Goal: Task Accomplishment & Management: Use online tool/utility

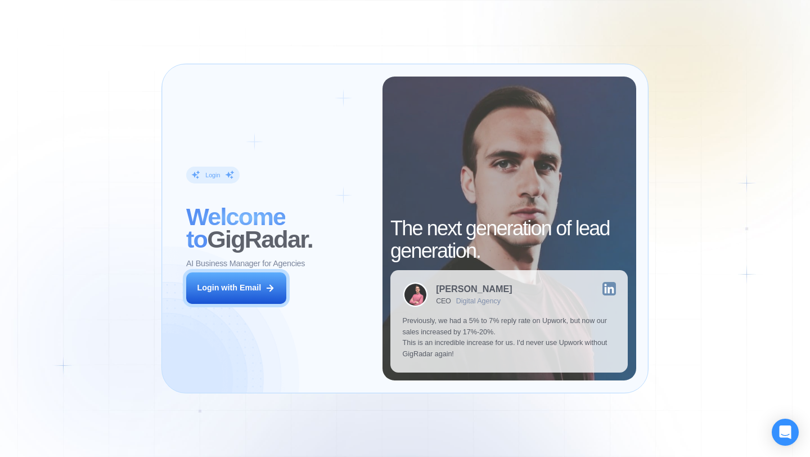
click at [292, 286] on div "Login ‍ Welcome to GigRadar. AI Business Manager for Agencies Login with Email" at bounding box center [278, 228] width 208 height 304
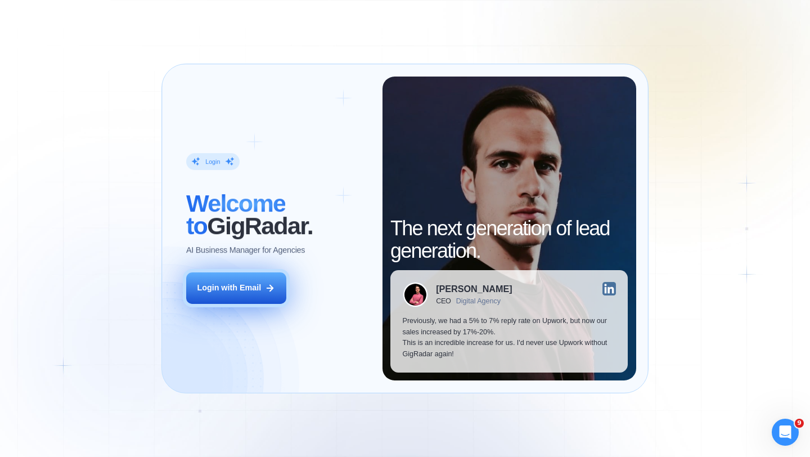
click at [270, 286] on icon at bounding box center [270, 288] width 10 height 10
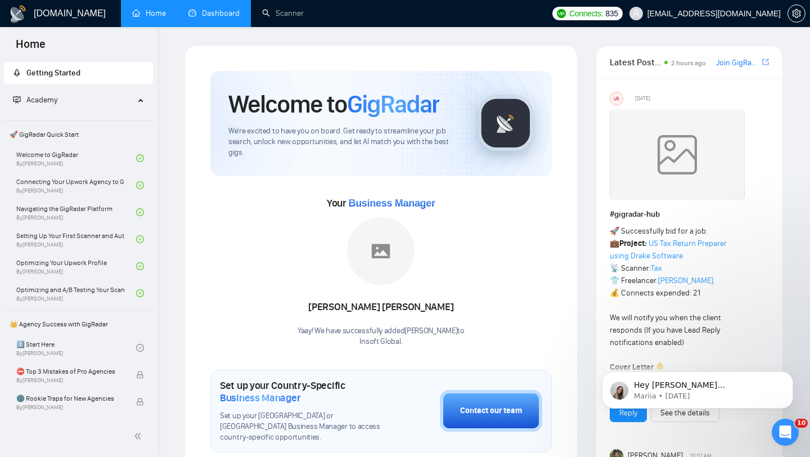
click at [223, 18] on link "Dashboard" at bounding box center [213, 13] width 51 height 10
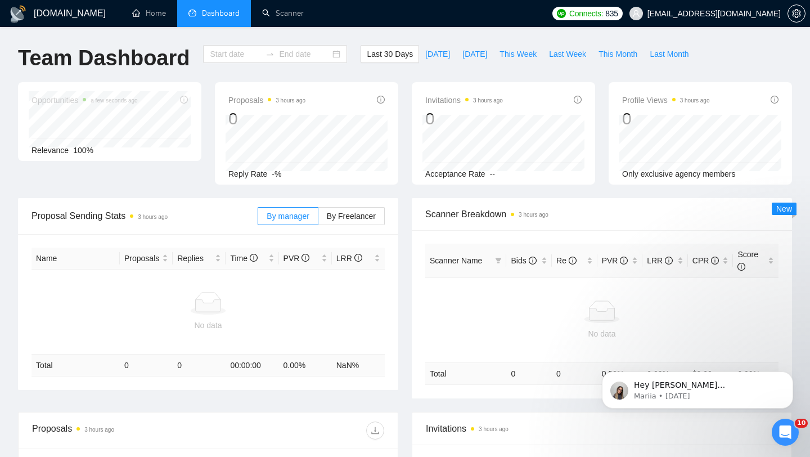
type input "[DATE]"
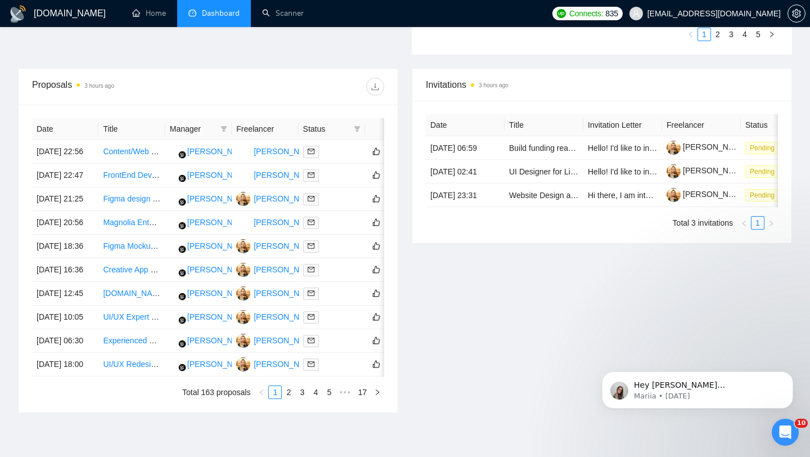
scroll to position [403, 0]
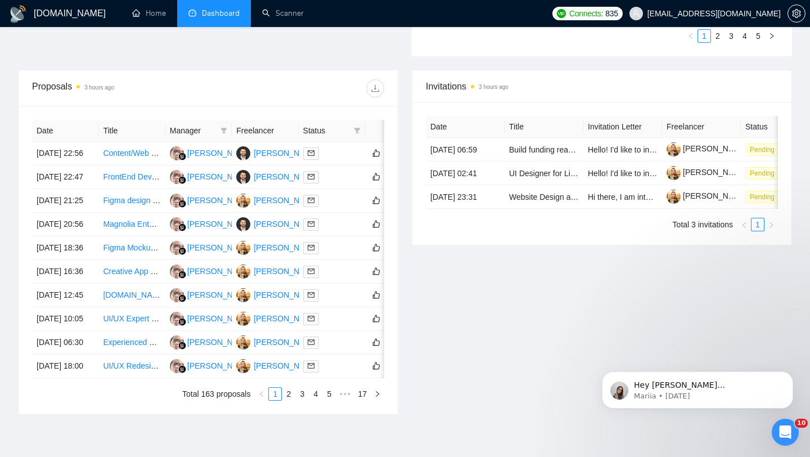
click at [332, 89] on div at bounding box center [296, 88] width 176 height 18
click at [272, 18] on link "Scanner" at bounding box center [283, 13] width 42 height 10
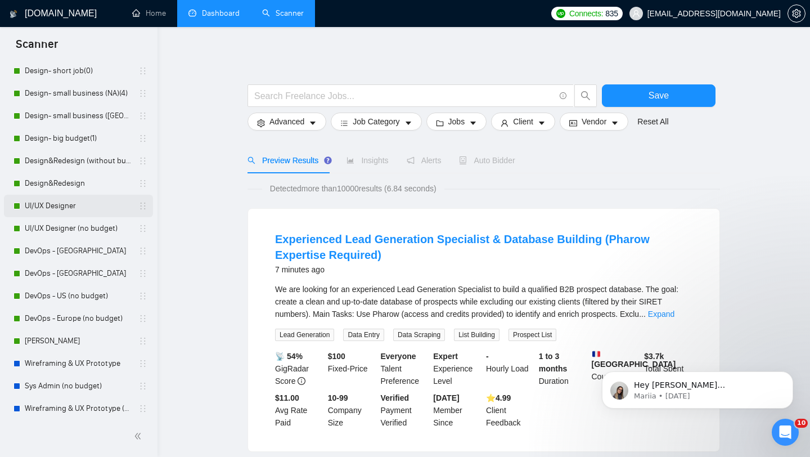
scroll to position [51, 0]
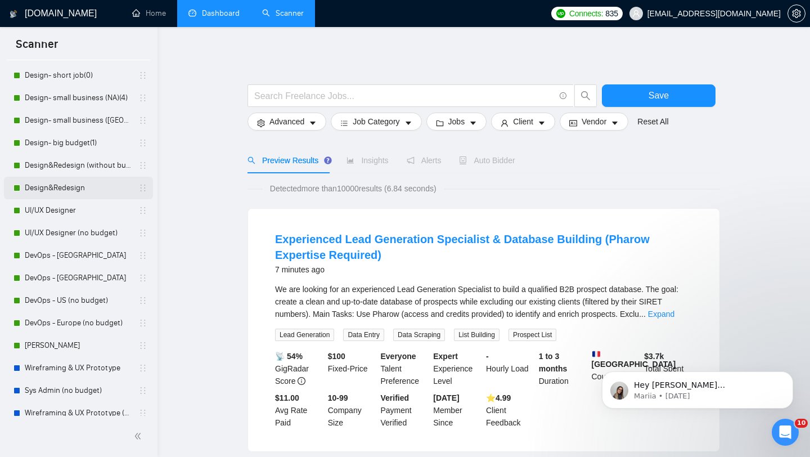
click at [74, 190] on link "Design&Redesign" at bounding box center [78, 188] width 107 height 22
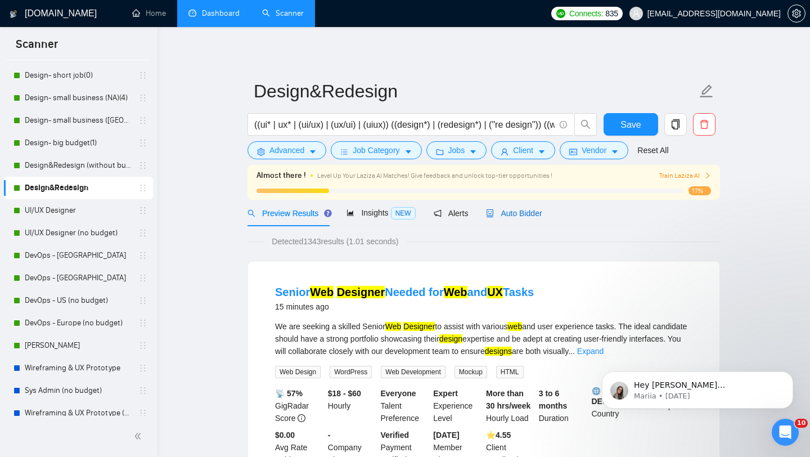
click at [534, 210] on span "Auto Bidder" at bounding box center [514, 213] width 56 height 9
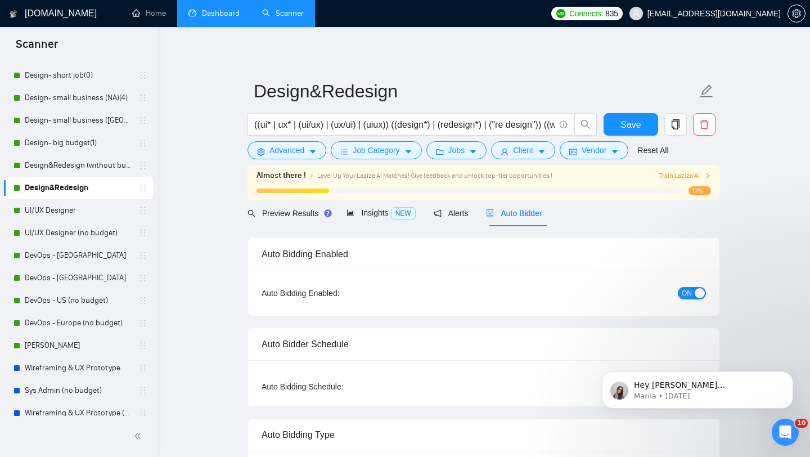
radio input "false"
radio input "true"
checkbox input "true"
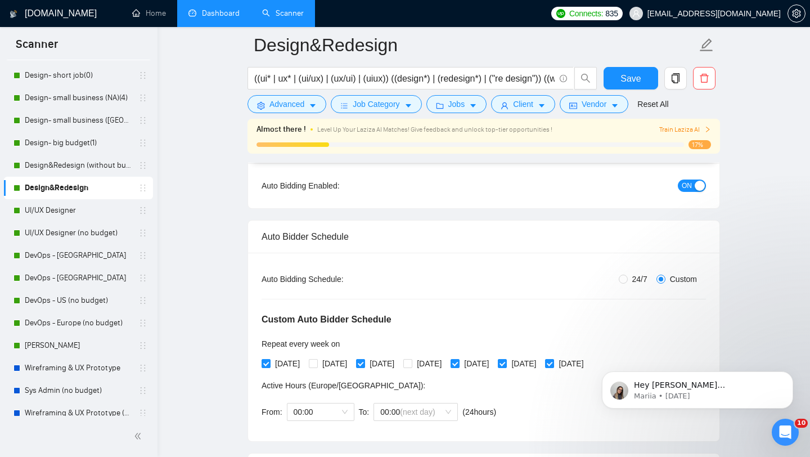
scroll to position [111, 0]
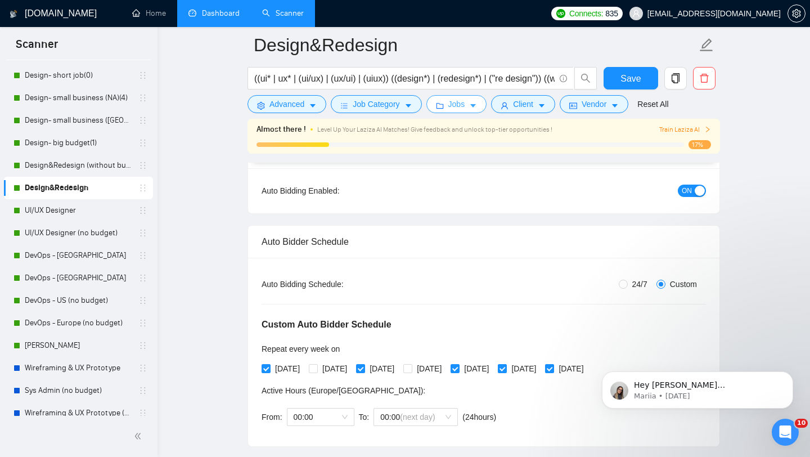
click at [468, 110] on button "Jobs" at bounding box center [456, 104] width 61 height 18
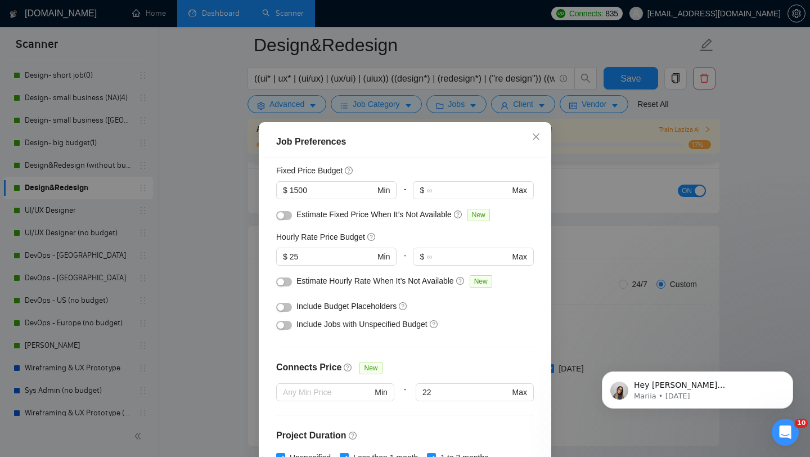
scroll to position [77, 0]
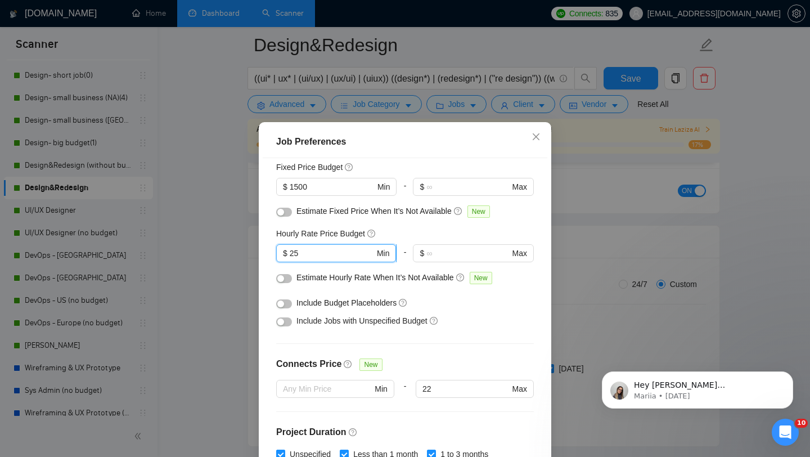
click at [361, 254] on input "25" at bounding box center [332, 253] width 85 height 12
click at [326, 251] on input "25" at bounding box center [332, 253] width 85 height 12
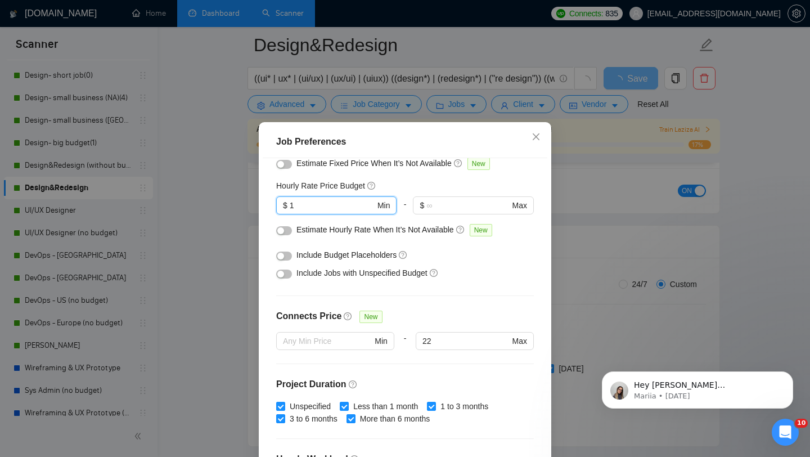
scroll to position [124, 0]
type input "1"
click at [281, 275] on div "button" at bounding box center [280, 274] width 7 height 7
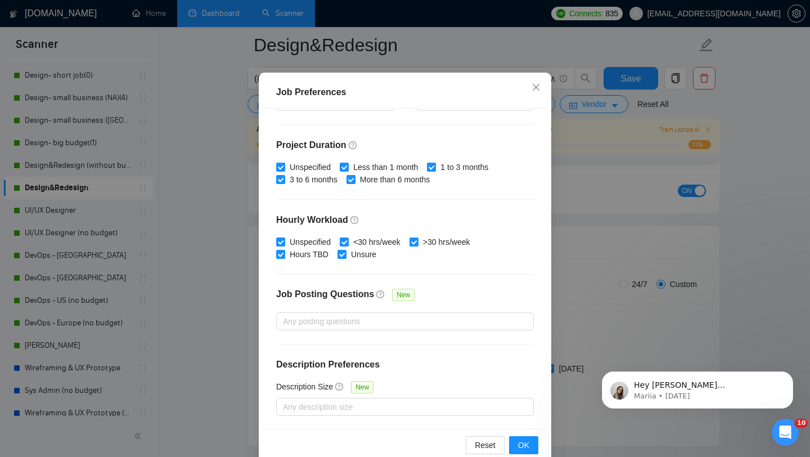
scroll to position [70, 0]
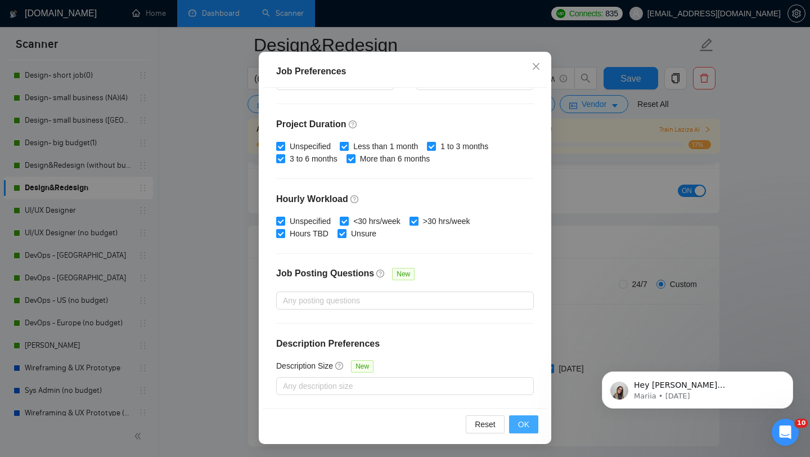
click at [524, 429] on span "OK" at bounding box center [523, 424] width 11 height 12
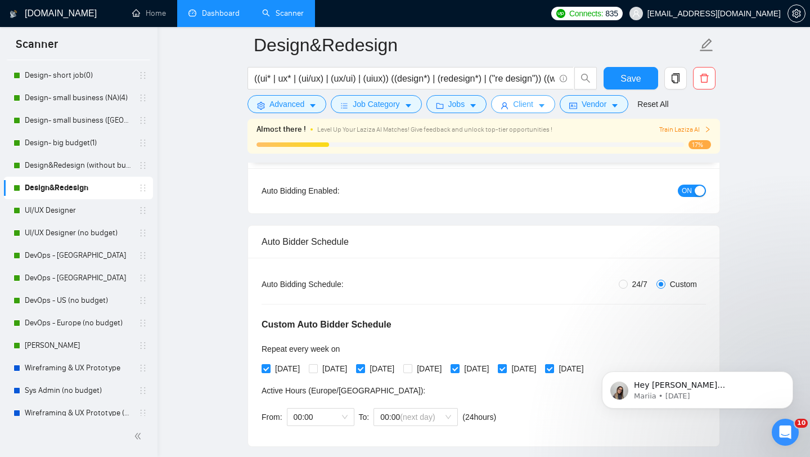
click at [537, 112] on button "Client" at bounding box center [523, 104] width 64 height 18
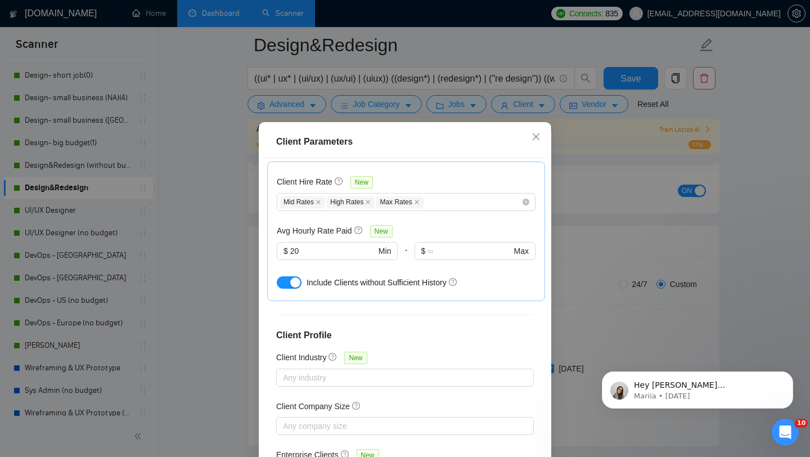
scroll to position [70, 0]
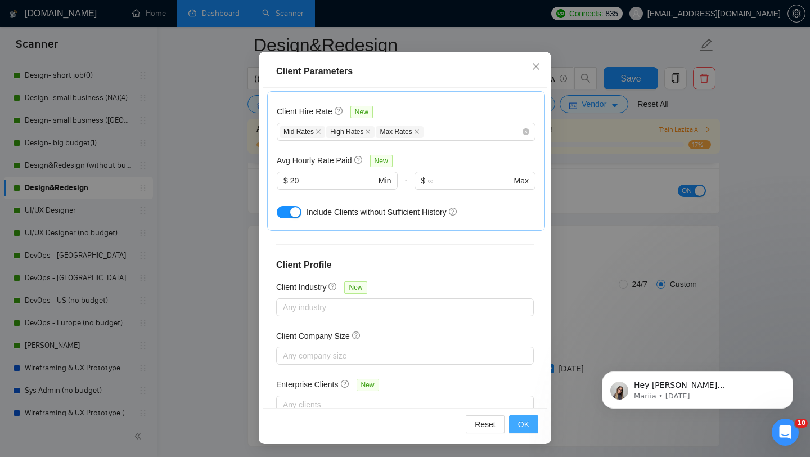
click at [519, 429] on span "OK" at bounding box center [523, 424] width 11 height 12
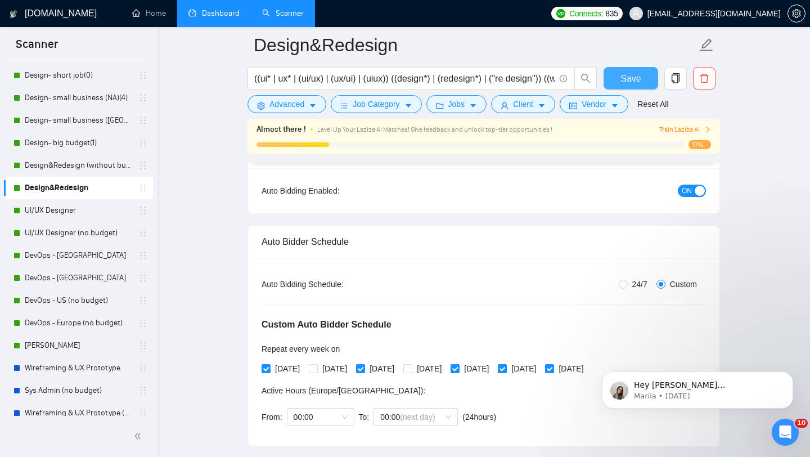
click at [622, 72] on span "Save" at bounding box center [630, 78] width 20 height 14
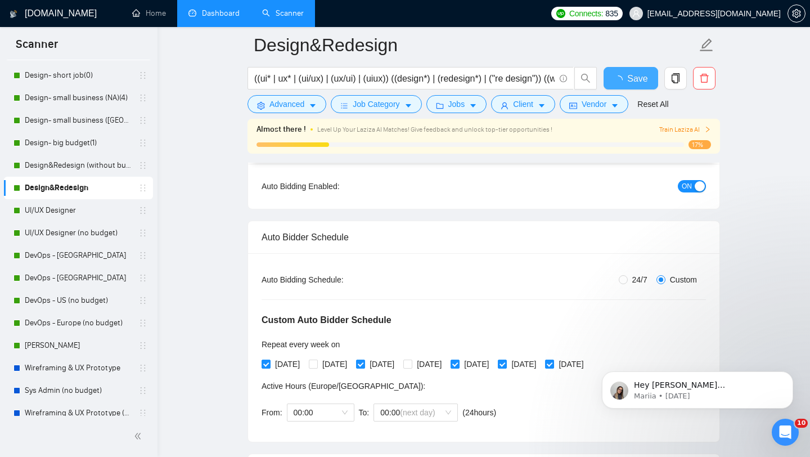
checkbox input "true"
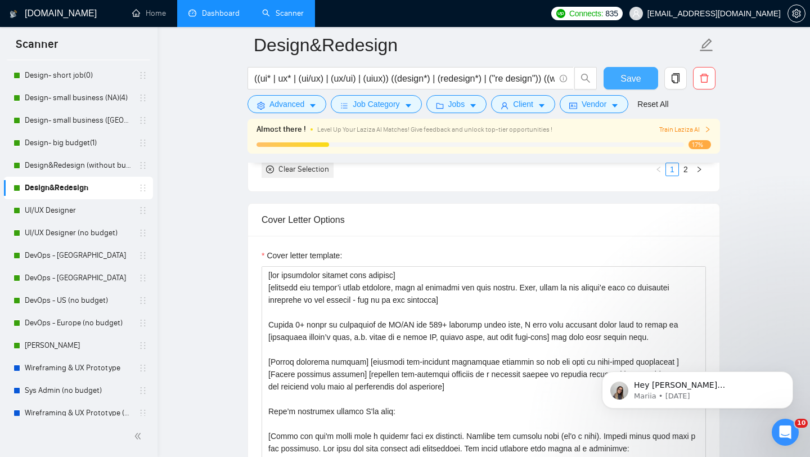
scroll to position [1439, 0]
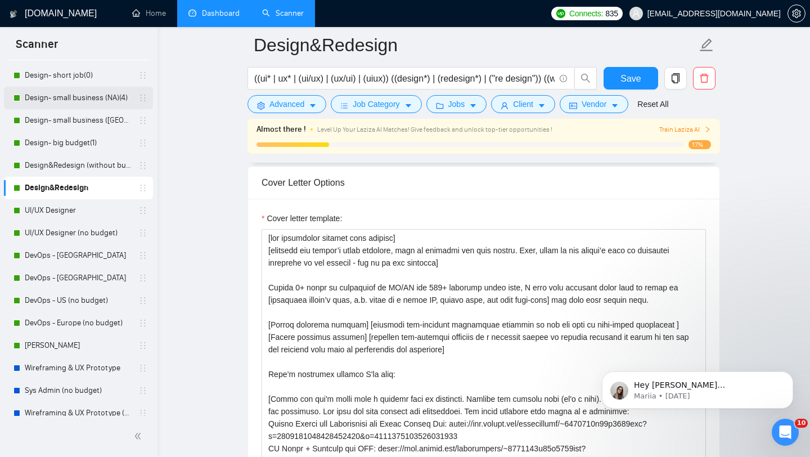
click at [80, 103] on link "Design- small business (NA)(4)" at bounding box center [78, 98] width 107 height 22
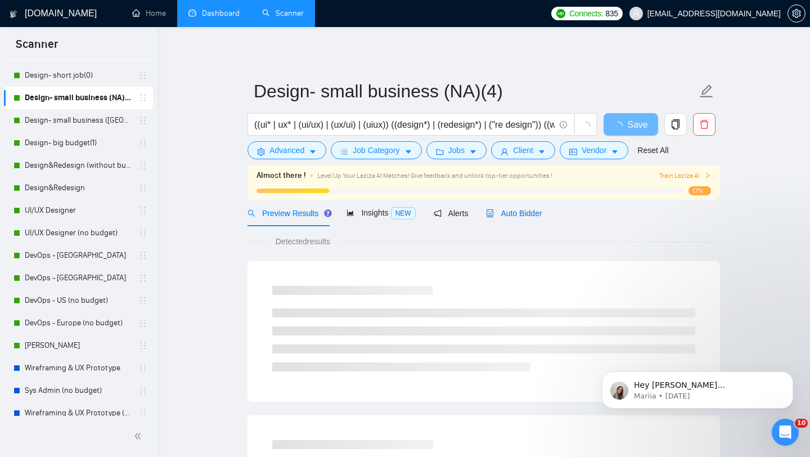
click at [508, 216] on span "Auto Bidder" at bounding box center [514, 213] width 56 height 9
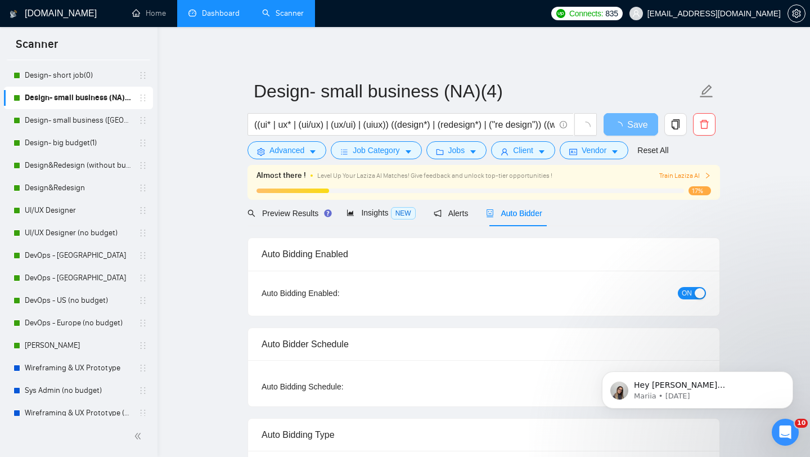
radio input "false"
radio input "true"
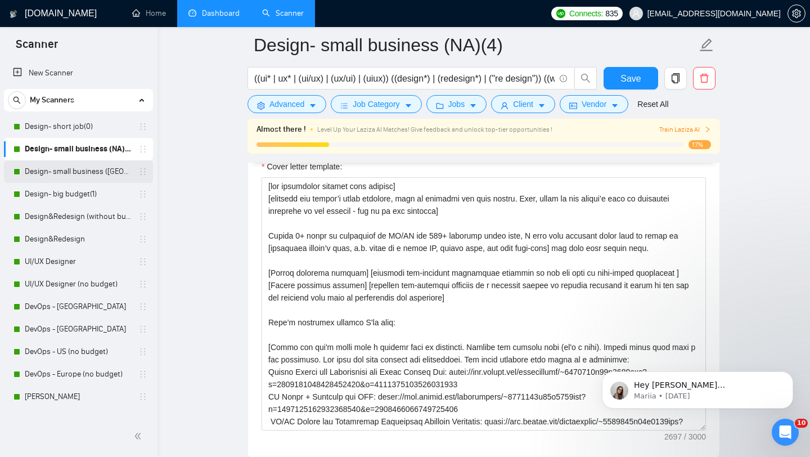
click at [82, 168] on link "Design- small business ([GEOGRAPHIC_DATA])(4)" at bounding box center [78, 171] width 107 height 22
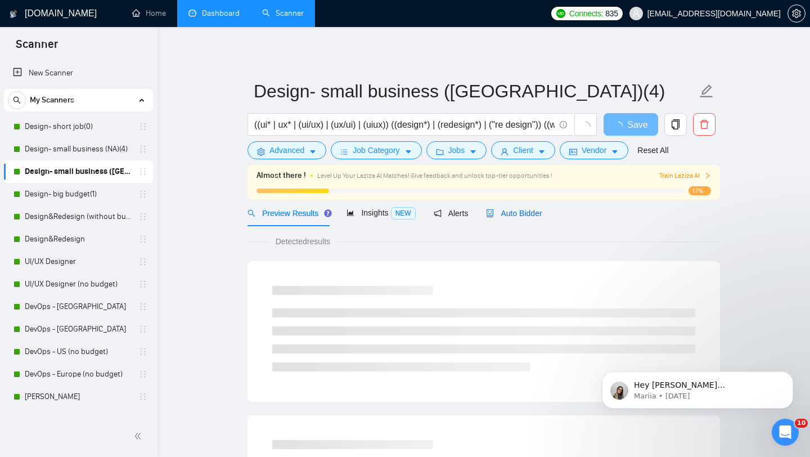
click at [533, 209] on span "Auto Bidder" at bounding box center [514, 213] width 56 height 9
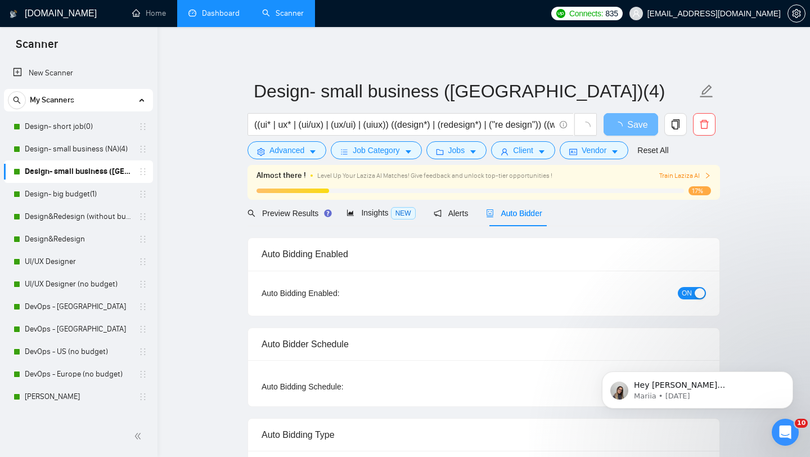
radio input "false"
radio input "true"
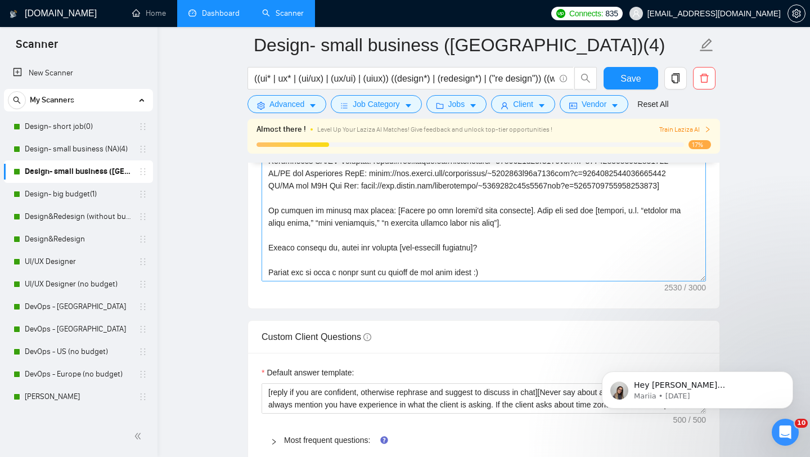
scroll to position [278, 0]
click at [443, 228] on textarea "Cover letter template:" at bounding box center [484, 154] width 444 height 253
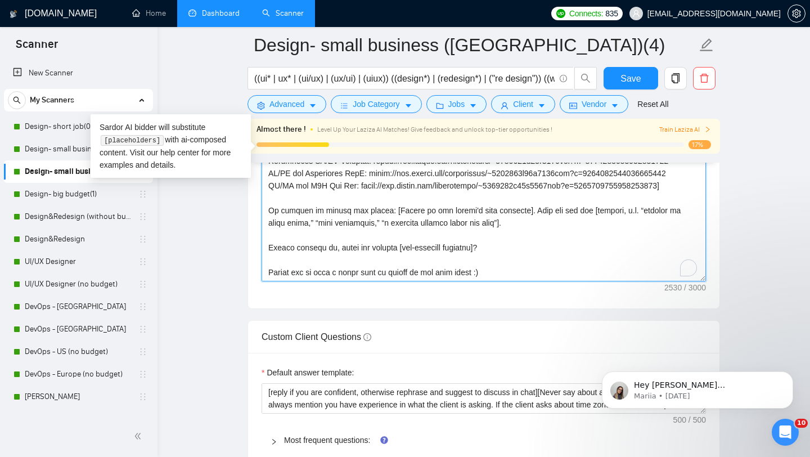
click at [438, 220] on textarea "Cover letter template:" at bounding box center [484, 154] width 444 height 253
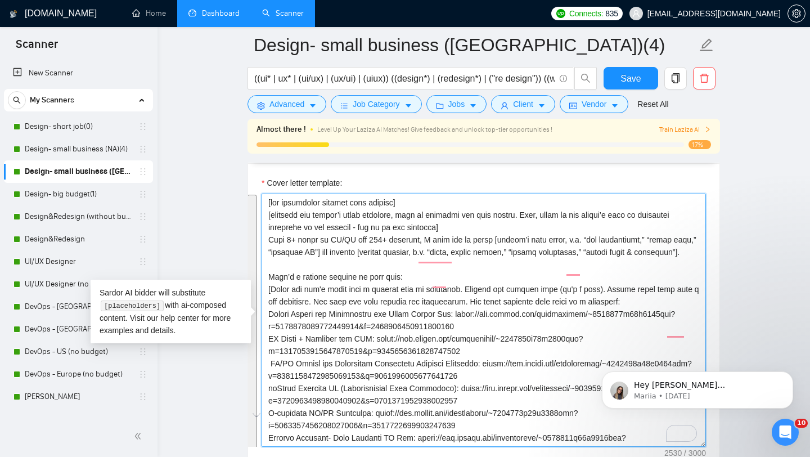
click at [425, 297] on textarea "Cover letter template:" at bounding box center [484, 319] width 444 height 253
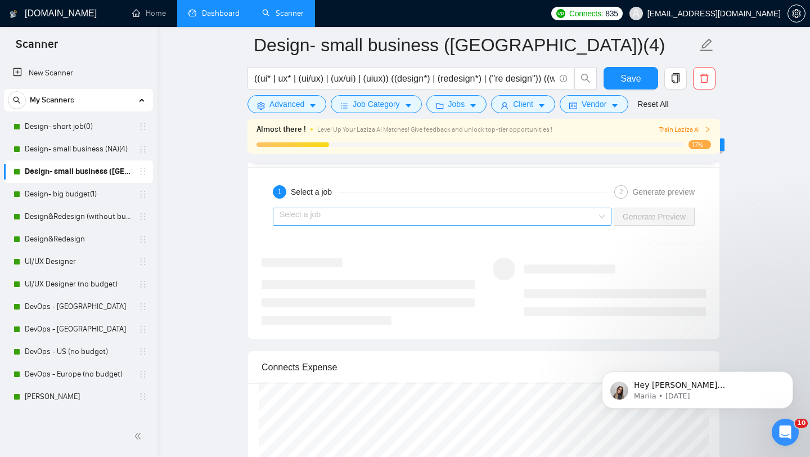
click at [504, 217] on input "search" at bounding box center [438, 216] width 317 height 17
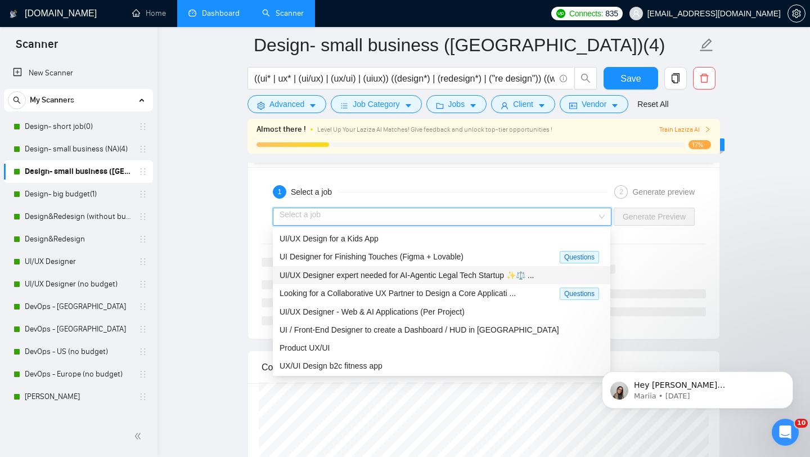
click at [462, 277] on span "UI/UX Designer expert needed for AI-Agentic Legal Tech Startup ✨⚖ ..." at bounding box center [407, 275] width 254 height 9
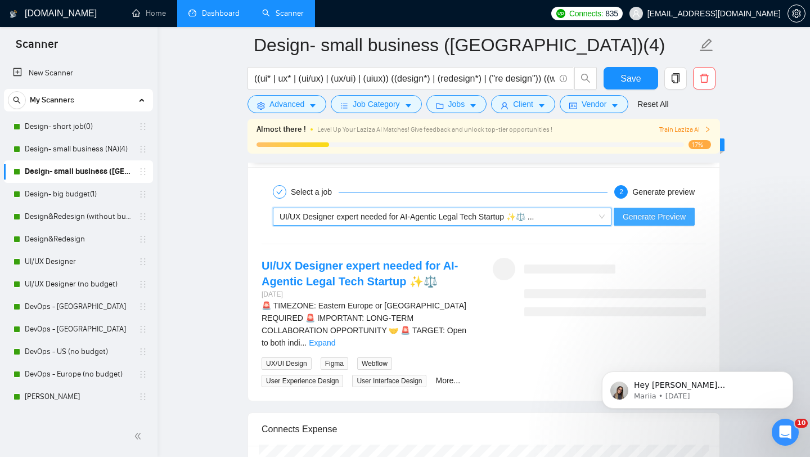
click at [647, 219] on span "Generate Preview" at bounding box center [654, 216] width 63 height 12
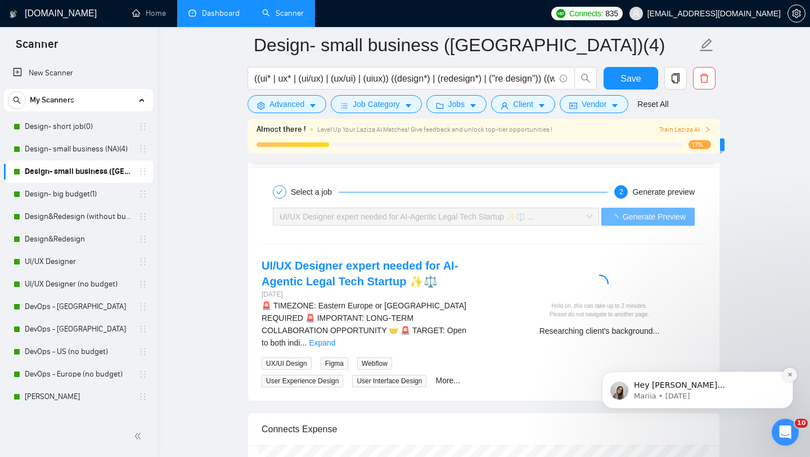
click at [787, 377] on icon "Dismiss notification" at bounding box center [790, 374] width 6 height 6
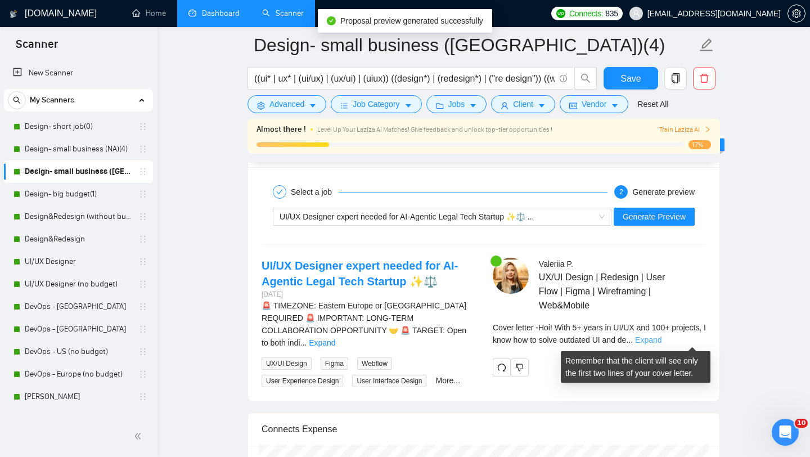
click at [661, 341] on link "Expand" at bounding box center [648, 339] width 26 height 9
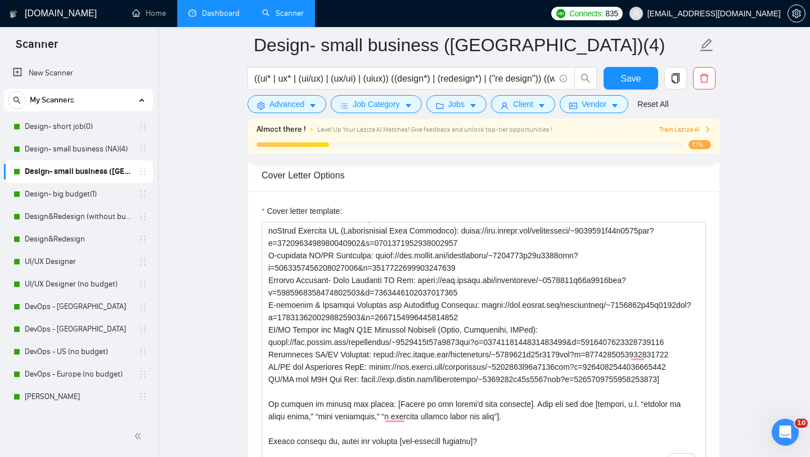
scroll to position [1505, 0]
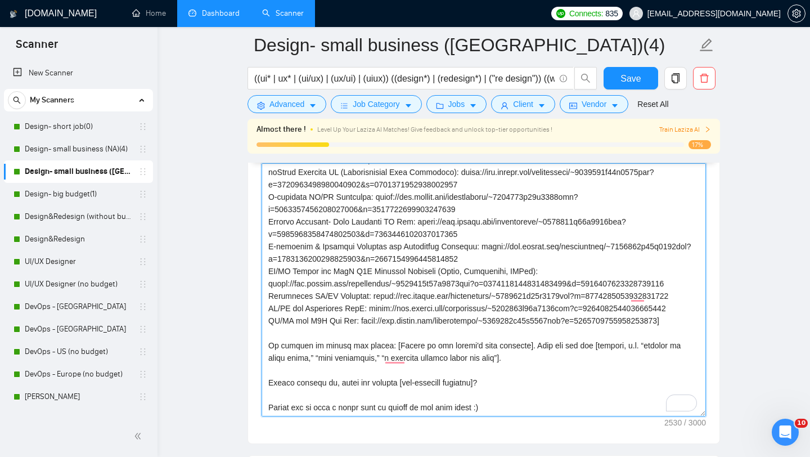
click at [536, 309] on textarea "Cover letter template:" at bounding box center [484, 289] width 444 height 253
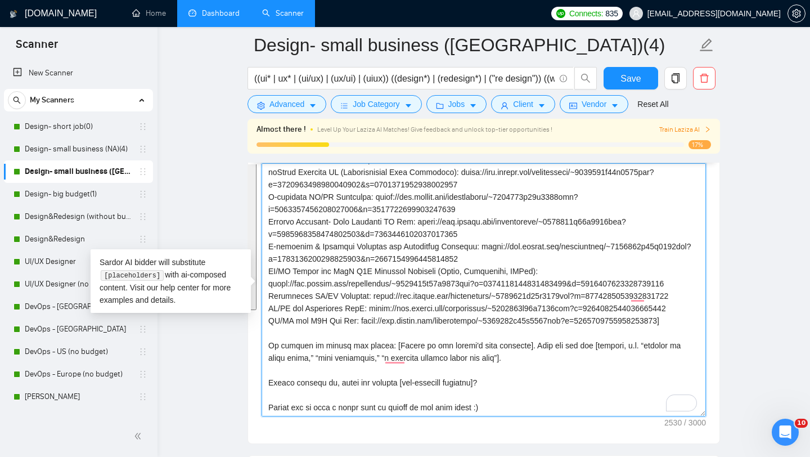
click at [535, 309] on textarea "Cover letter template:" at bounding box center [484, 289] width 444 height 253
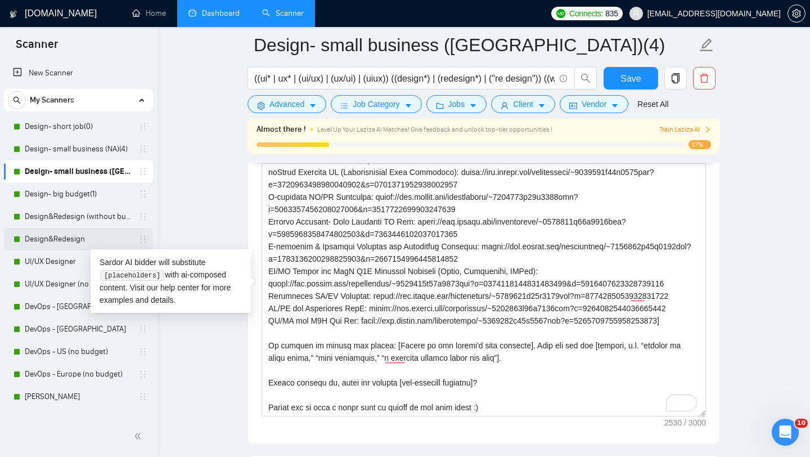
click at [62, 240] on link "Design&Redesign" at bounding box center [78, 239] width 107 height 22
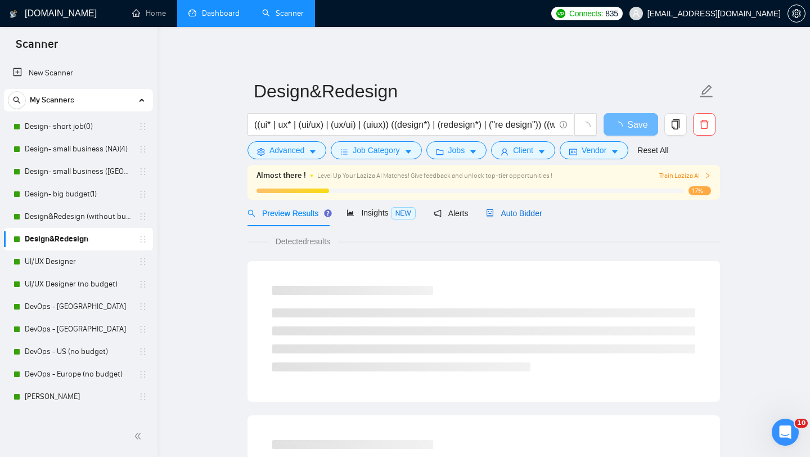
click at [510, 214] on span "Auto Bidder" at bounding box center [514, 213] width 56 height 9
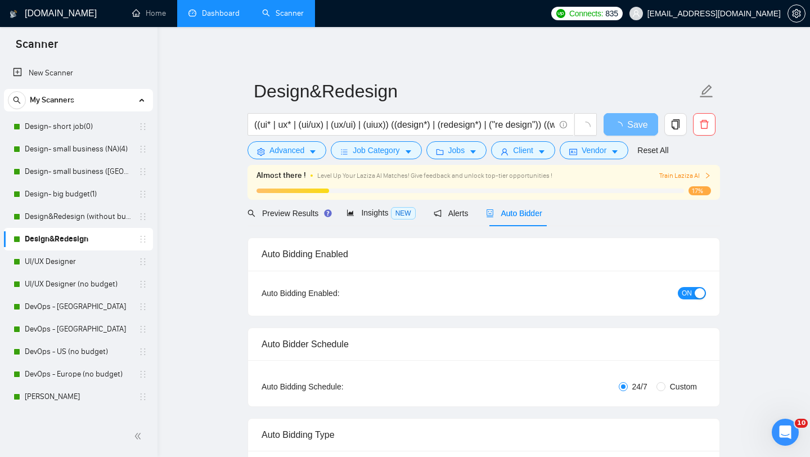
radio input "false"
radio input "true"
checkbox input "true"
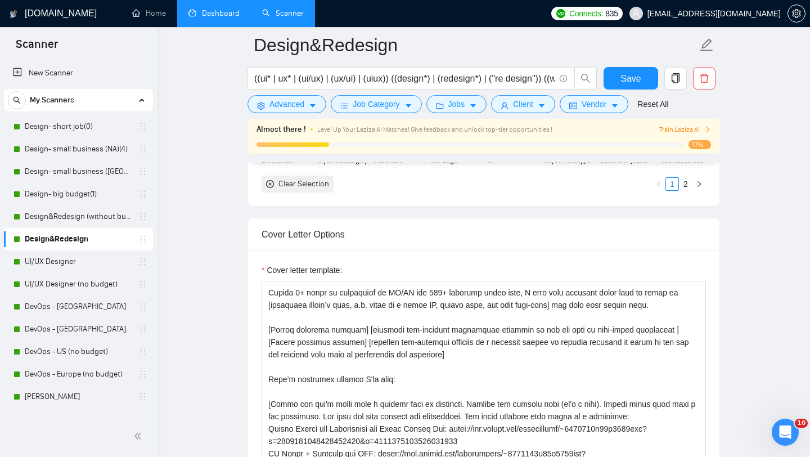
scroll to position [47, 0]
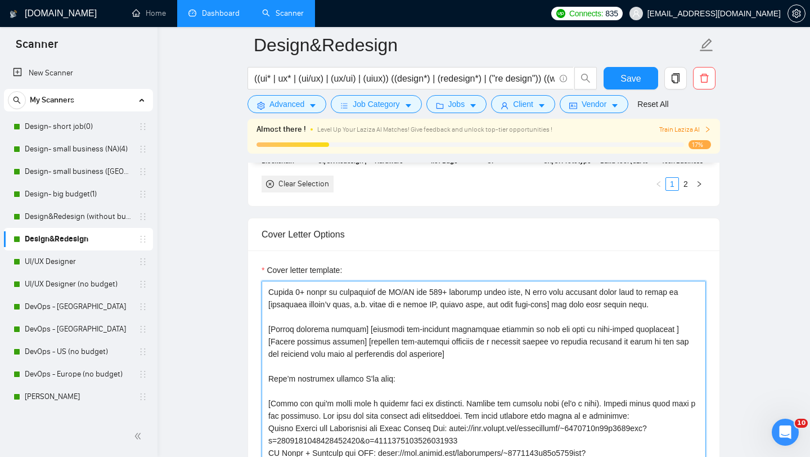
click at [456, 362] on textarea "Cover letter template:" at bounding box center [484, 407] width 444 height 253
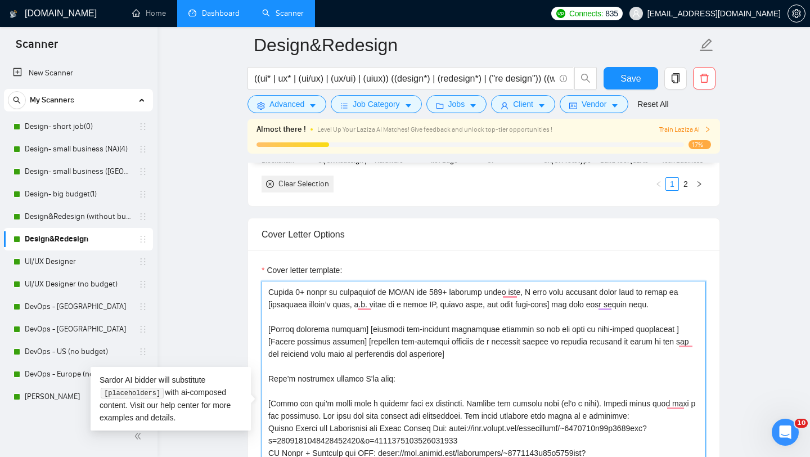
paste textarea "Lore 5+ ipsum do SI/AM con 879+ adipisci, E sedd eiu te incid [utlabo’e dolo ma…"
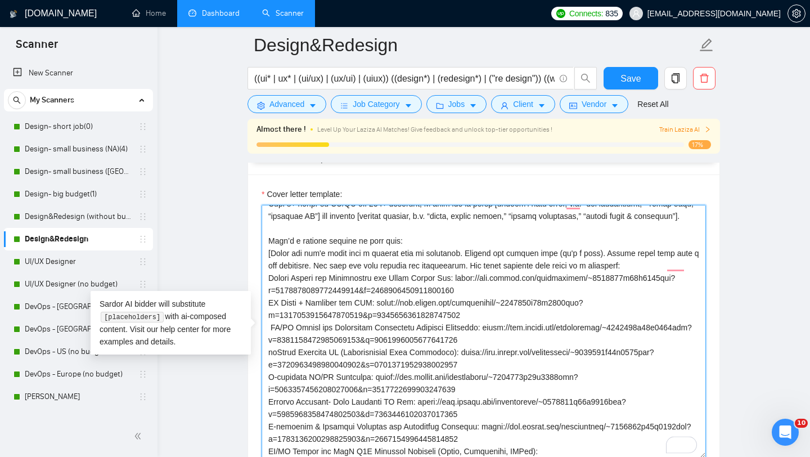
scroll to position [0, 0]
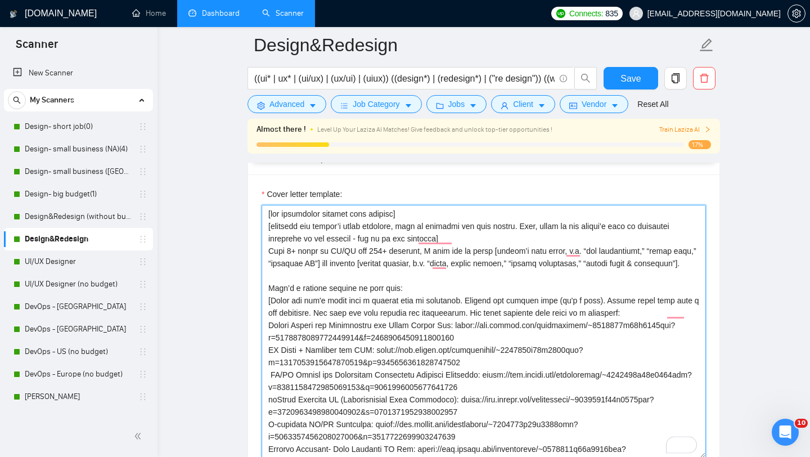
click at [485, 316] on textarea "Cover letter template:" at bounding box center [484, 331] width 444 height 253
type textarea "[lor ipsumdolor sitamet cons adipisc] [elitsedd eiu tempor’i utlab etdolore, ma…"
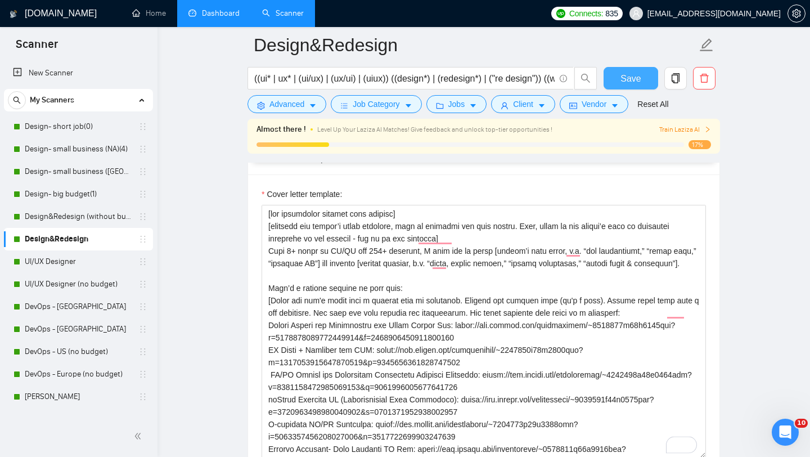
click at [616, 75] on button "Save" at bounding box center [631, 78] width 55 height 22
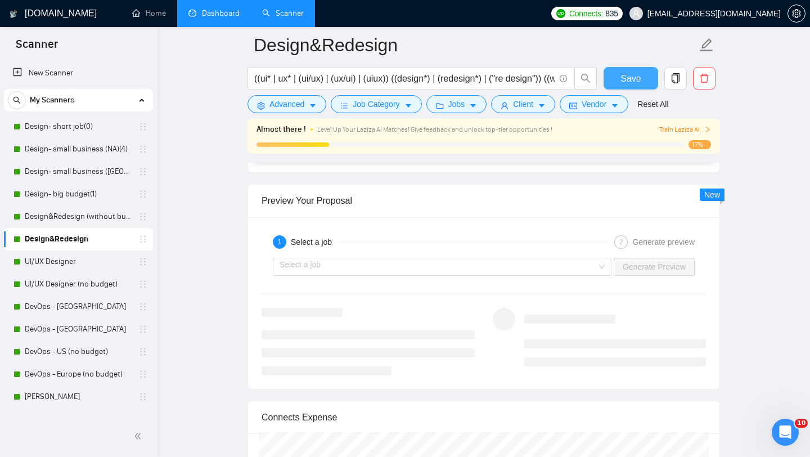
scroll to position [2350, 0]
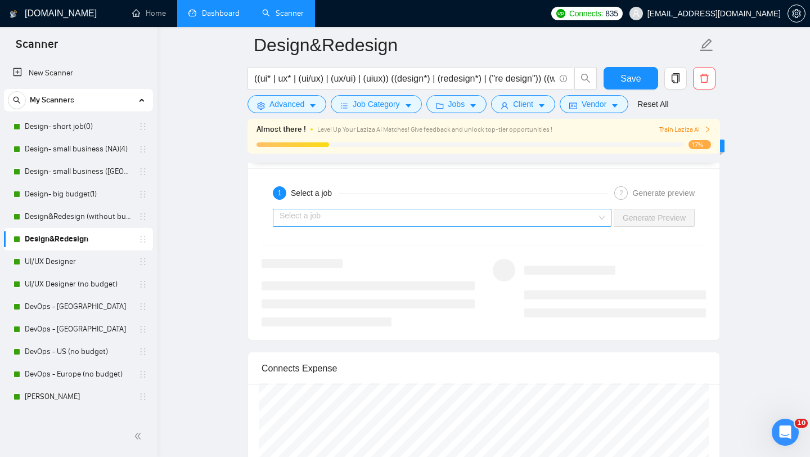
click at [572, 219] on input "search" at bounding box center [438, 217] width 317 height 17
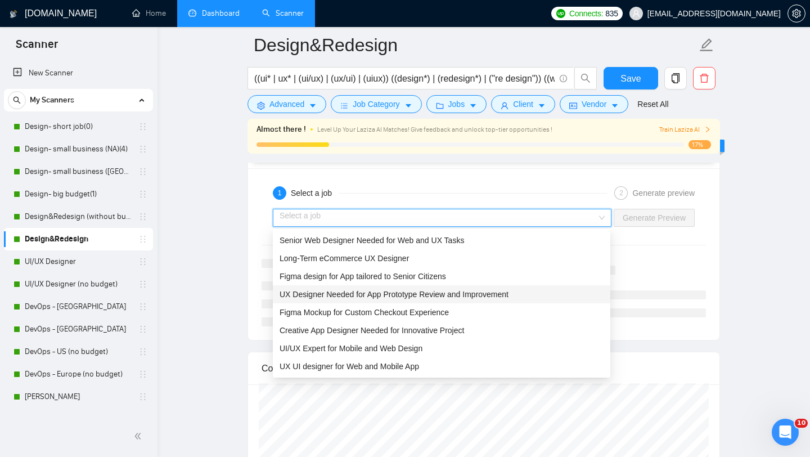
click at [487, 290] on span "UX Designer Needed for App Prototype Review and Improvement" at bounding box center [394, 294] width 229 height 9
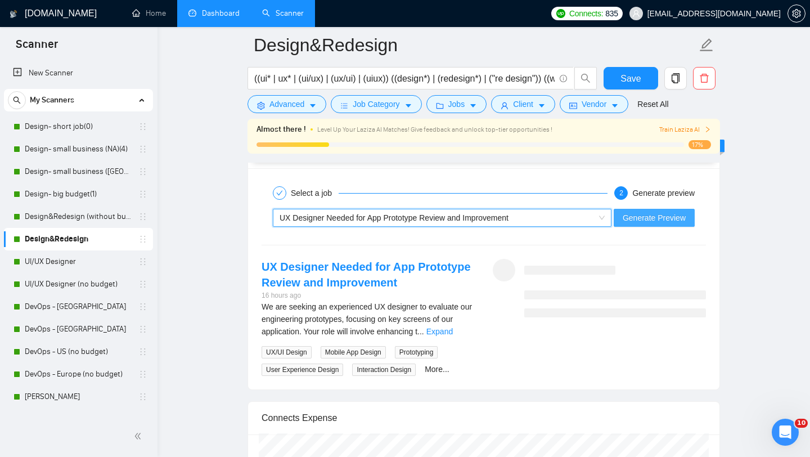
click at [648, 221] on span "Generate Preview" at bounding box center [654, 217] width 63 height 12
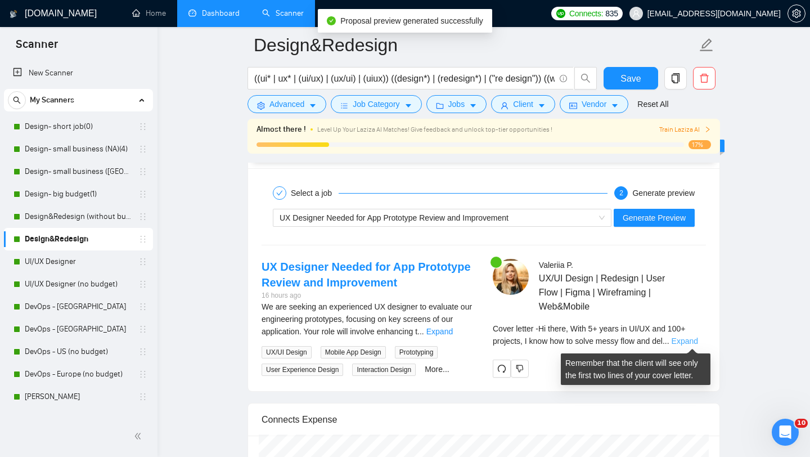
click at [685, 341] on link "Expand" at bounding box center [685, 340] width 26 height 9
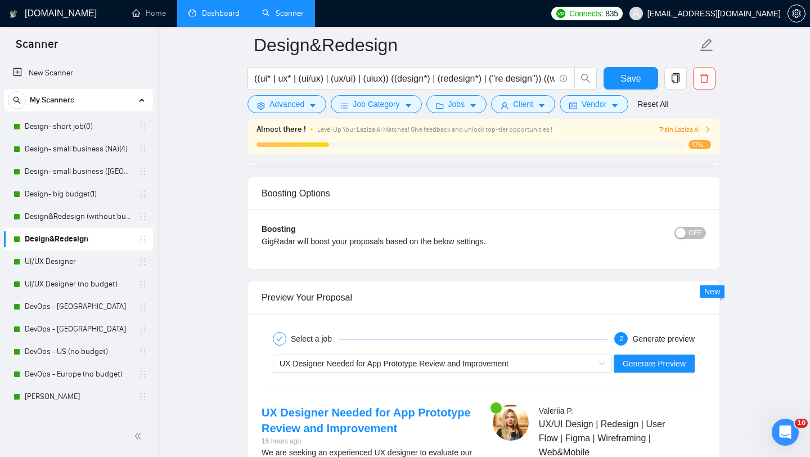
scroll to position [2190, 0]
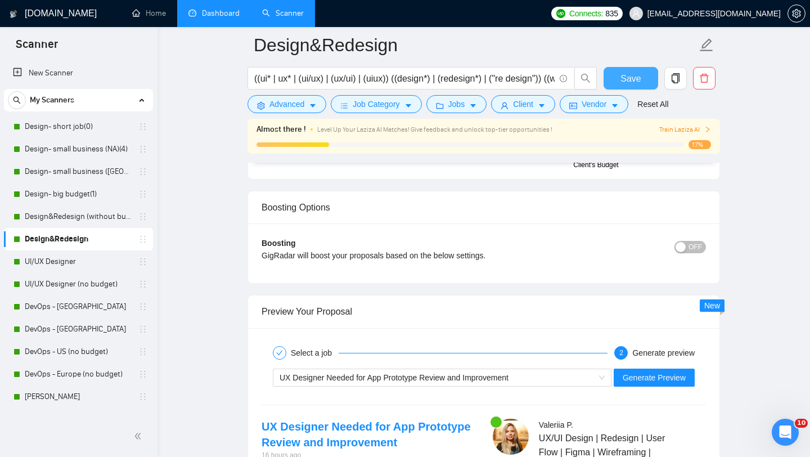
click at [634, 72] on span "Save" at bounding box center [630, 78] width 20 height 14
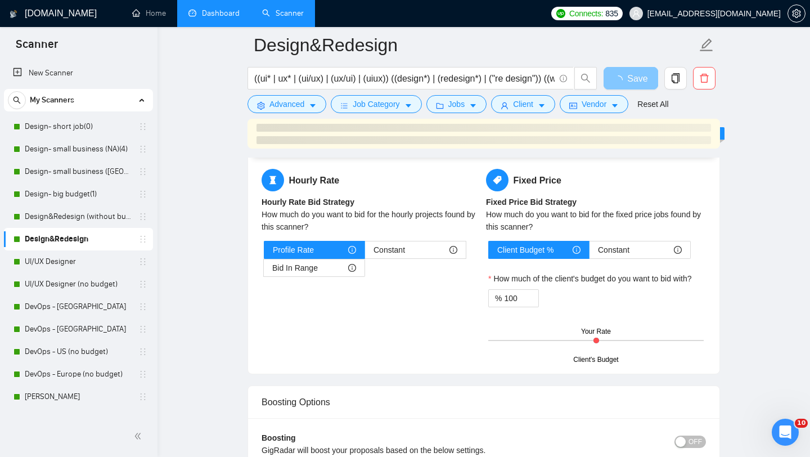
scroll to position [1980, 0]
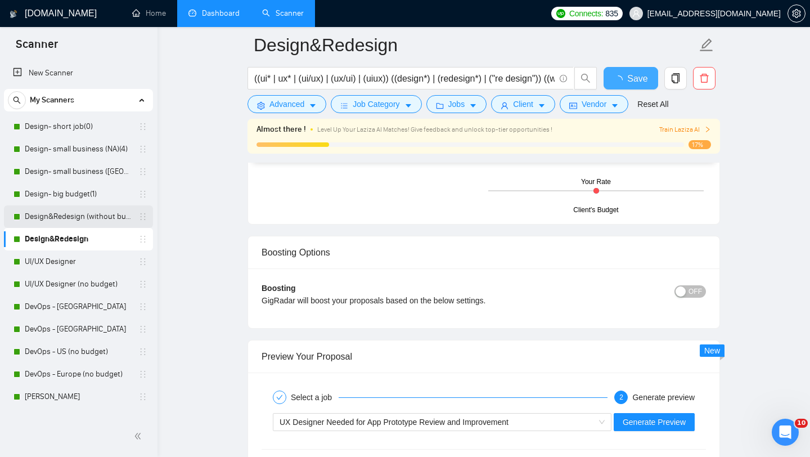
checkbox input "true"
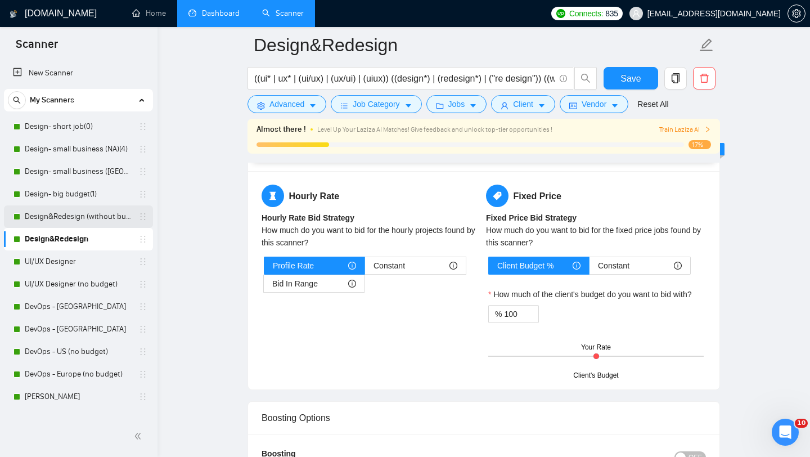
click at [106, 215] on link "Design&Redesign (without budget)" at bounding box center [78, 216] width 107 height 22
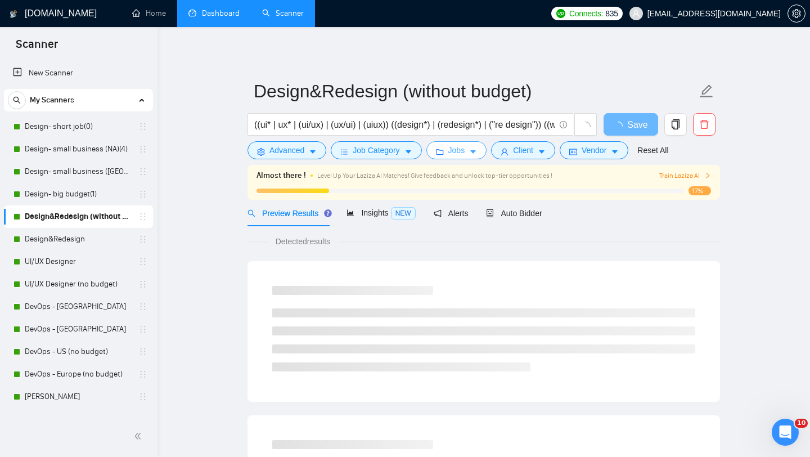
click at [465, 157] on button "Jobs" at bounding box center [456, 150] width 61 height 18
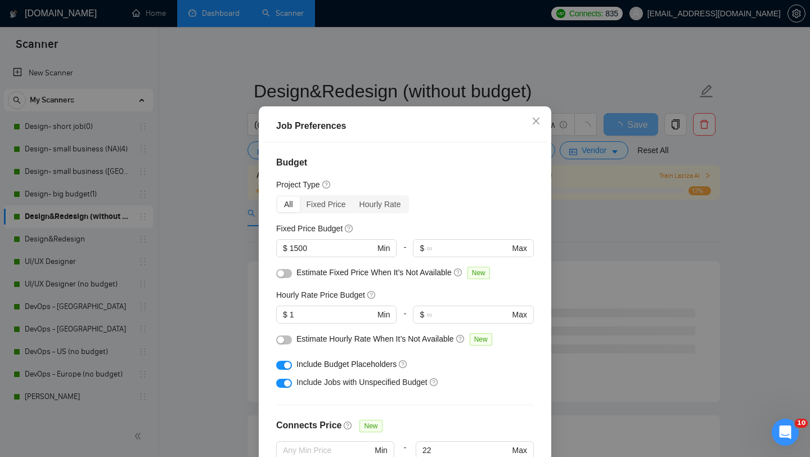
click at [287, 368] on div "button" at bounding box center [287, 365] width 7 height 7
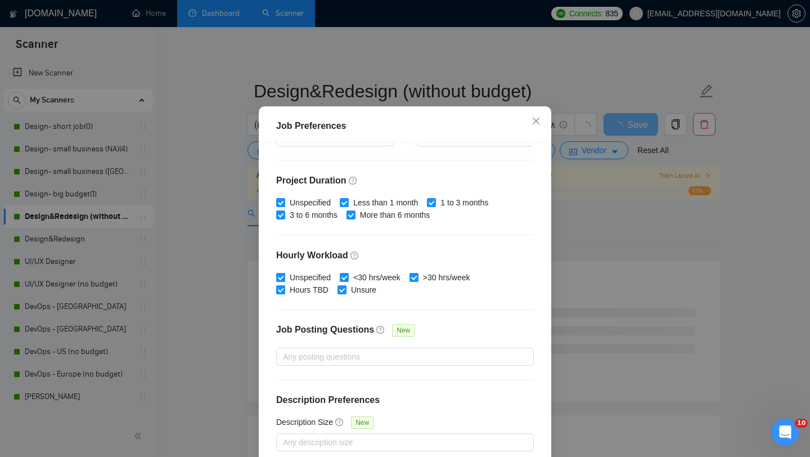
scroll to position [314, 0]
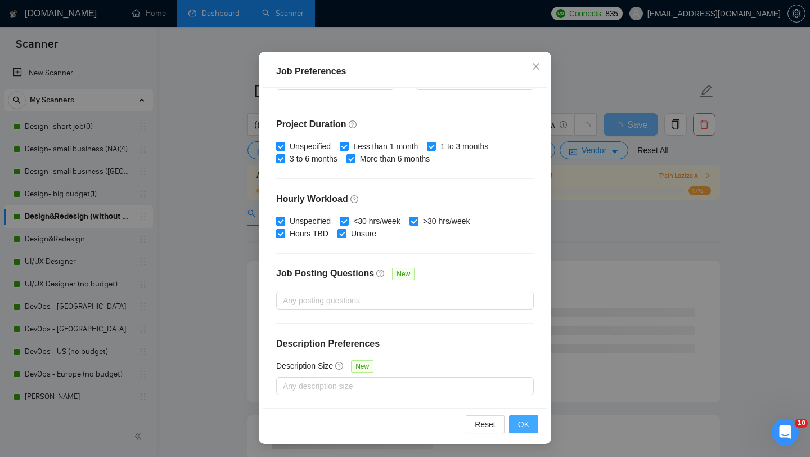
click at [520, 425] on span "OK" at bounding box center [523, 424] width 11 height 12
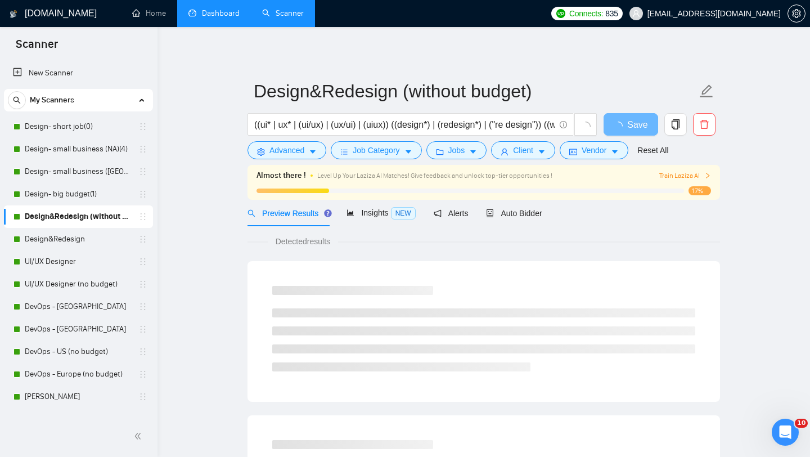
scroll to position [16, 0]
click at [533, 155] on span "Client" at bounding box center [523, 150] width 20 height 12
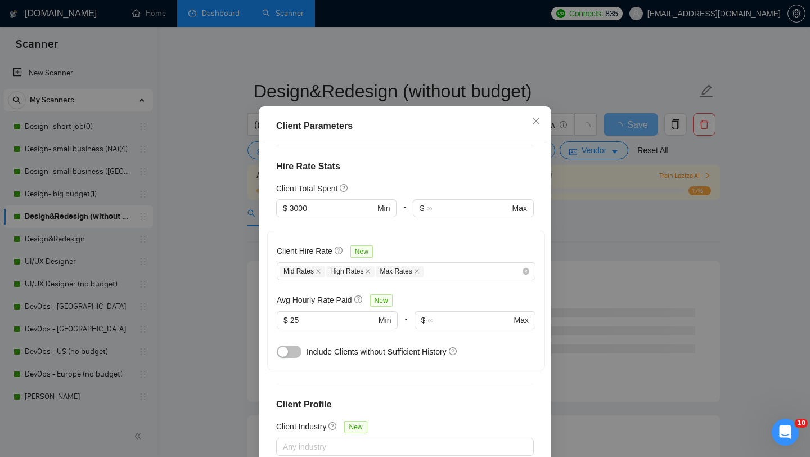
scroll to position [263, 0]
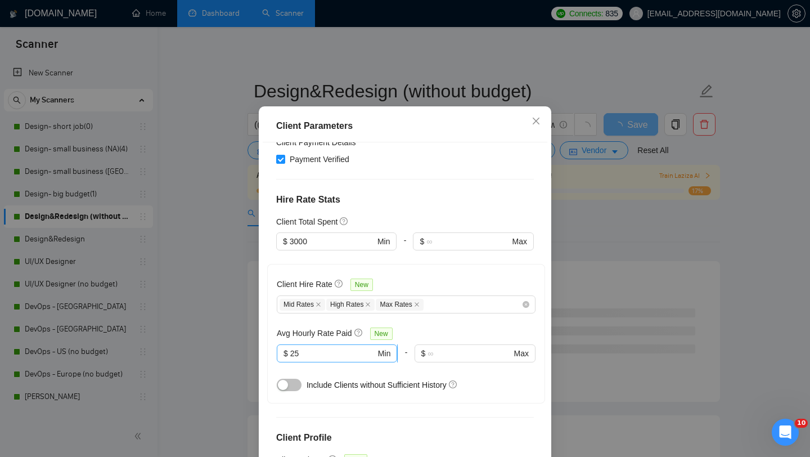
click at [347, 347] on input "25" at bounding box center [332, 353] width 85 height 12
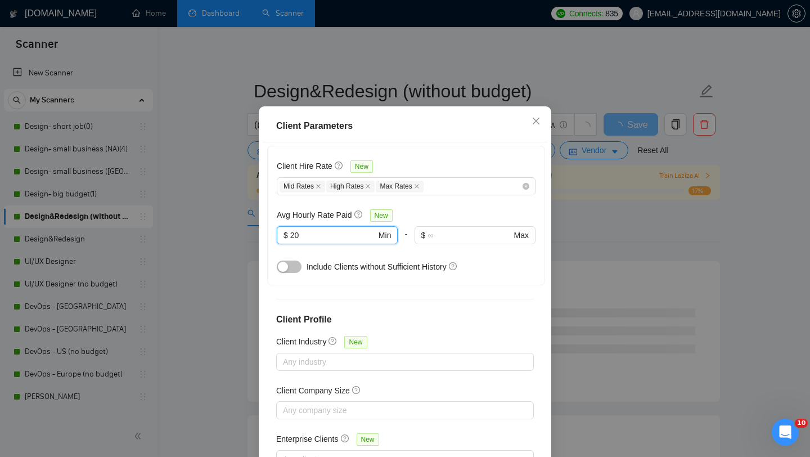
scroll to position [70, 0]
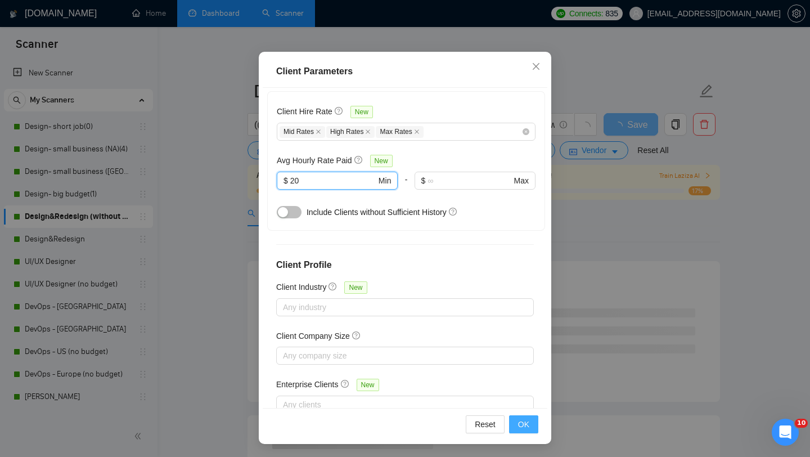
type input "20"
click at [526, 431] on button "OK" at bounding box center [523, 424] width 29 height 18
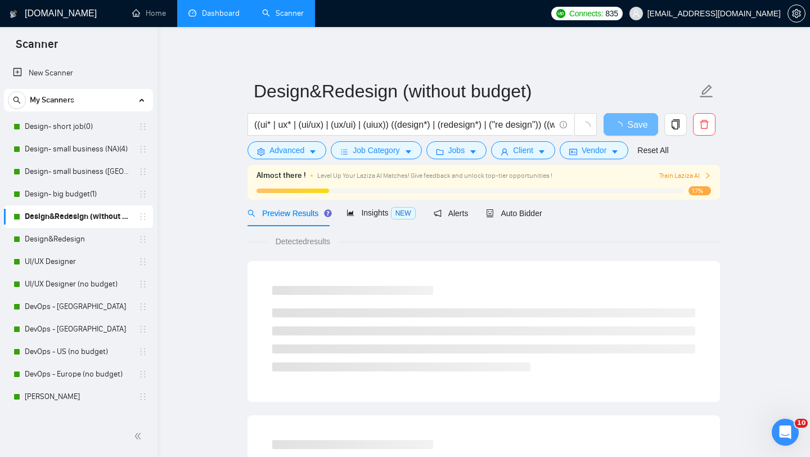
scroll to position [16, 0]
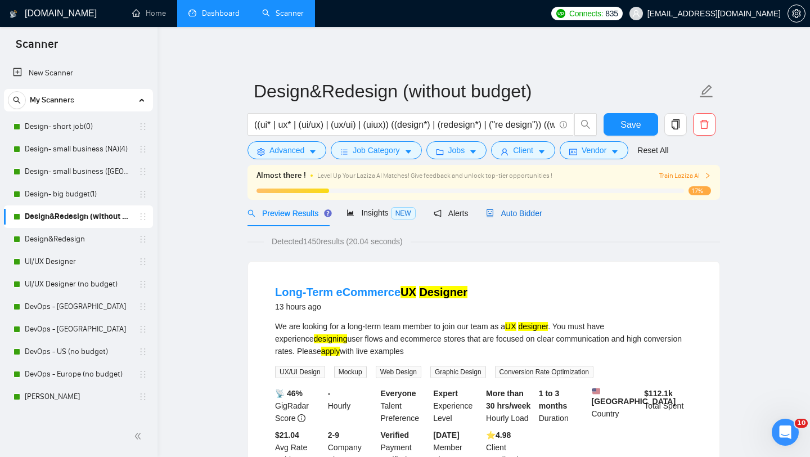
click at [515, 217] on span "Auto Bidder" at bounding box center [514, 213] width 56 height 9
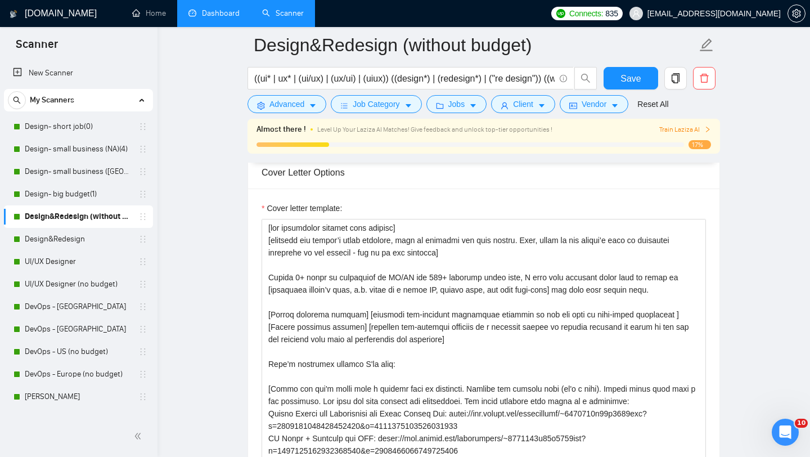
scroll to position [8, 0]
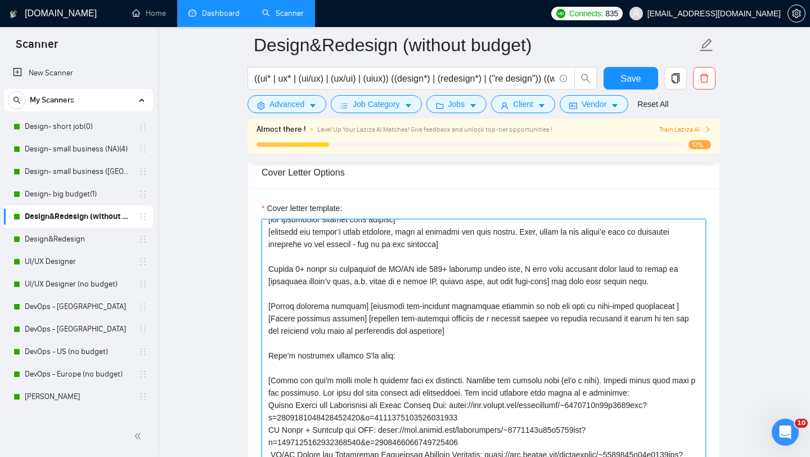
click at [474, 299] on textarea "Cover letter template:" at bounding box center [484, 345] width 444 height 253
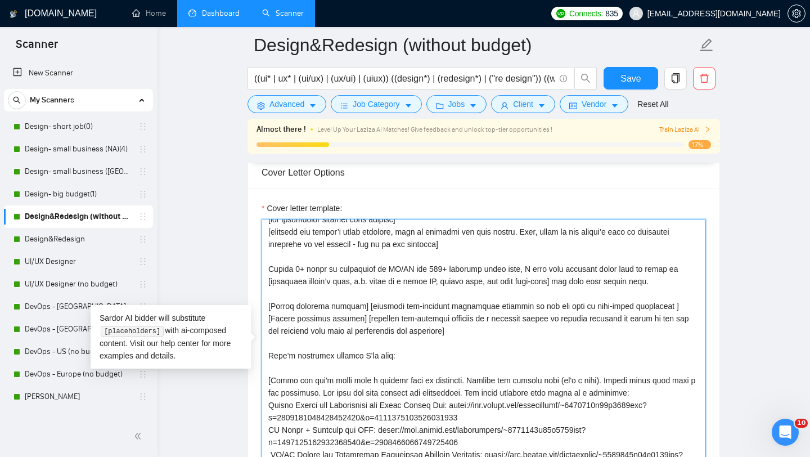
click at [474, 299] on textarea "Cover letter template:" at bounding box center [484, 345] width 444 height 253
paste textarea "Lore 5+ ipsum do SI/AM con 879+ adipisci, E sedd eiu te incid [utlabo’e dolo ma…"
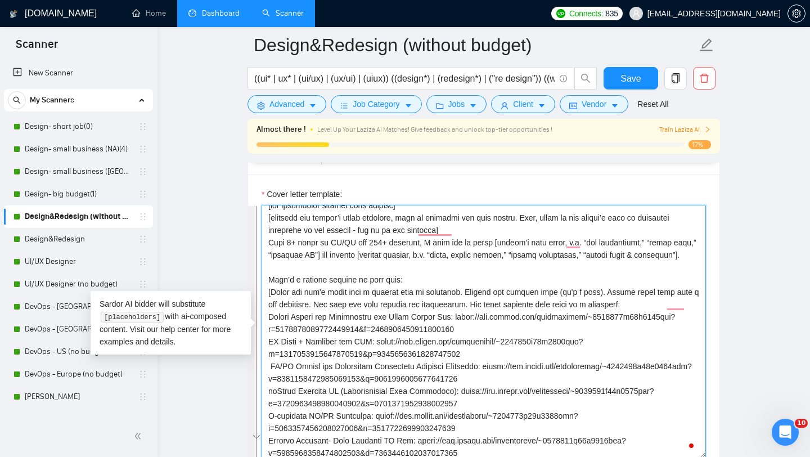
scroll to position [0, 0]
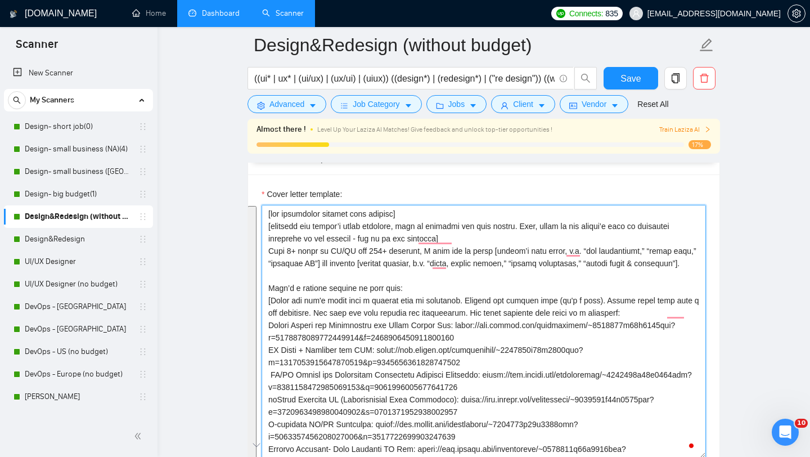
click at [474, 299] on textarea "Cover letter template:" at bounding box center [484, 331] width 444 height 253
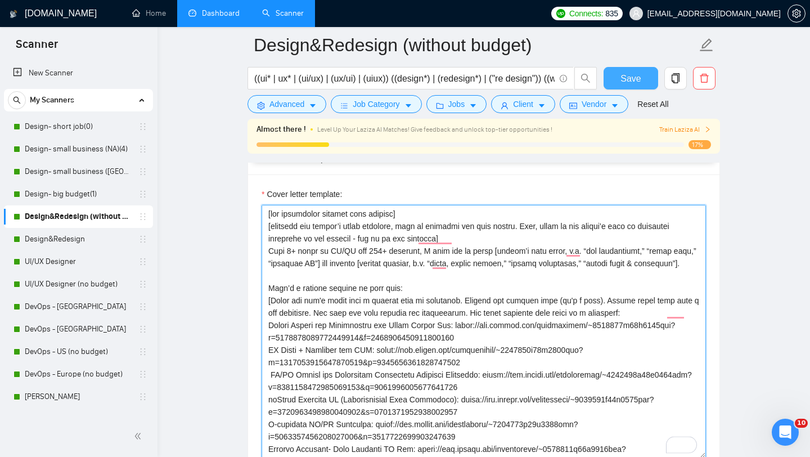
type textarea "[lor ipsumdolor sitamet cons adipisc] [elitsedd eiu tempor’i utlab etdolore, ma…"
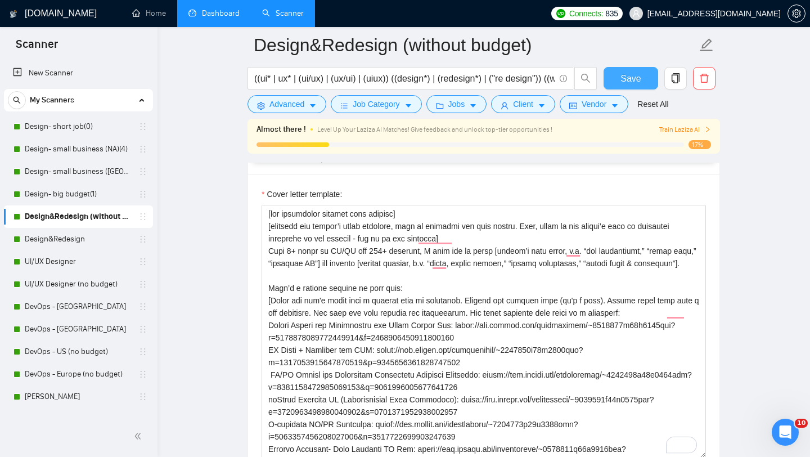
click at [610, 78] on button "Save" at bounding box center [631, 78] width 55 height 22
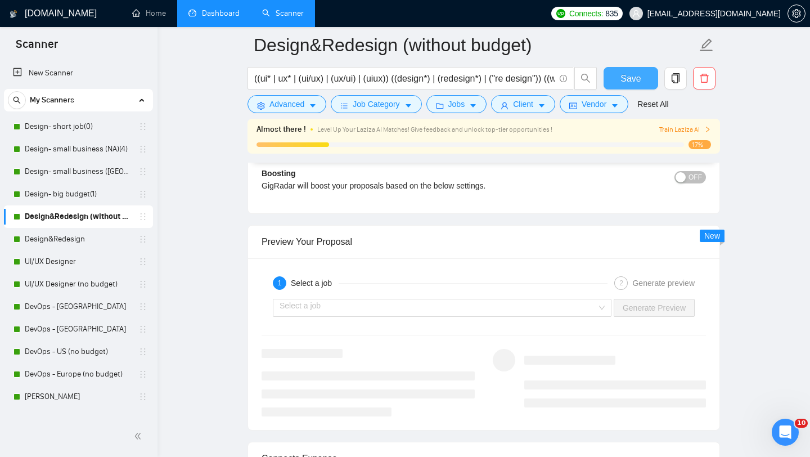
scroll to position [2293, 0]
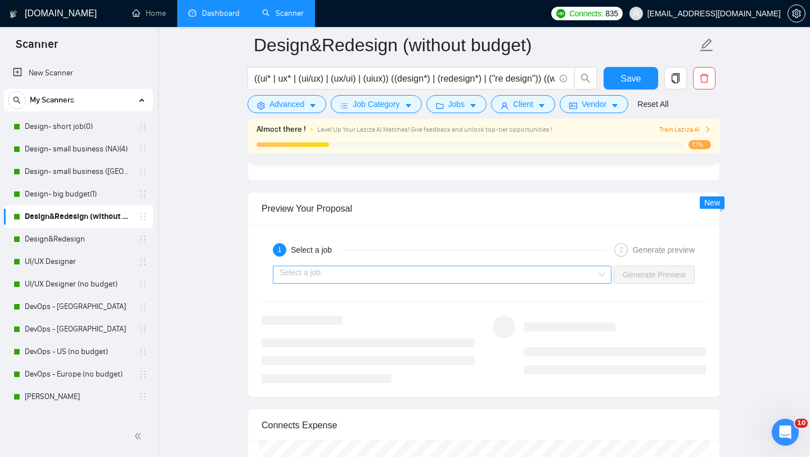
click at [481, 280] on input "search" at bounding box center [438, 274] width 317 height 17
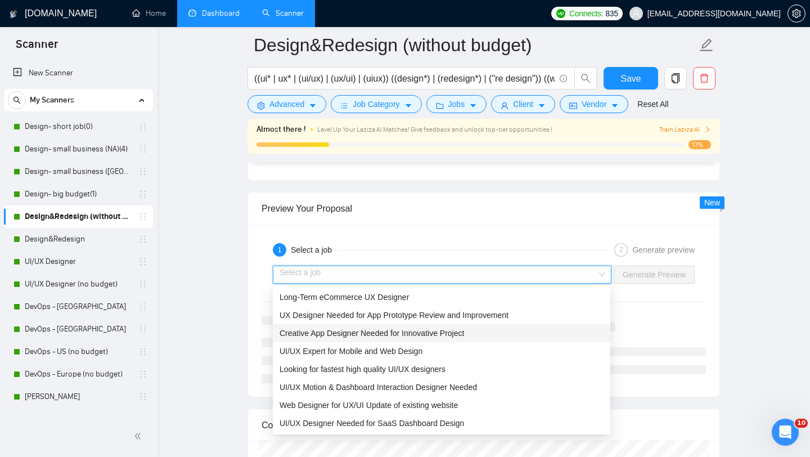
click at [450, 332] on span "Creative App Designer Needed for Innovative Project" at bounding box center [372, 332] width 184 height 9
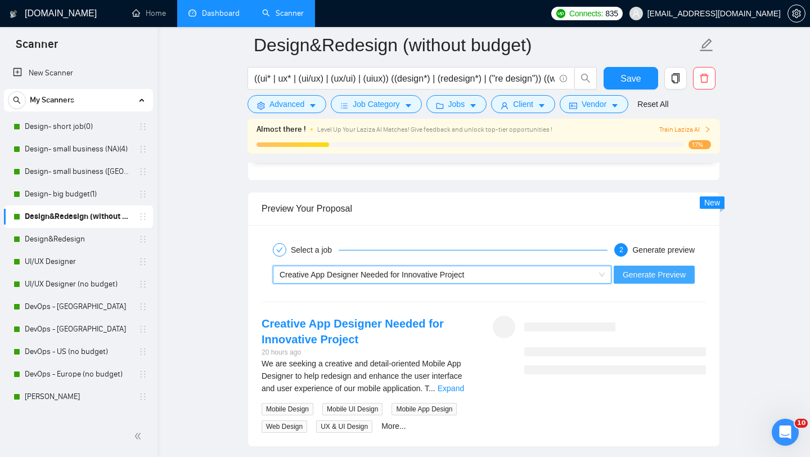
click at [647, 275] on span "Generate Preview" at bounding box center [654, 274] width 63 height 12
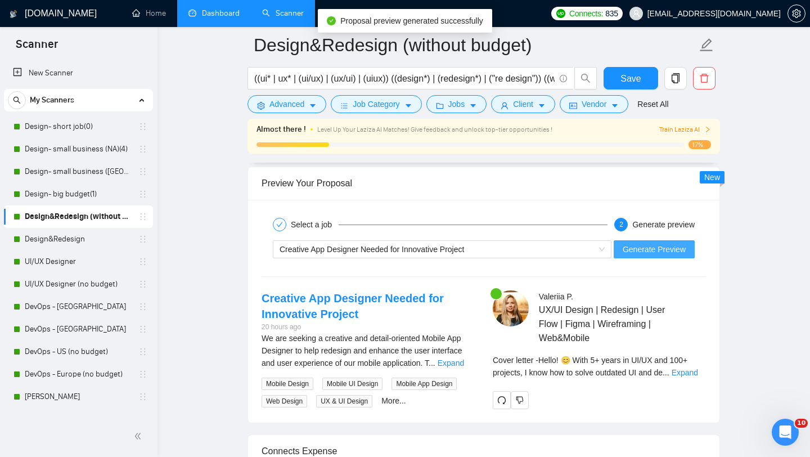
scroll to position [2331, 0]
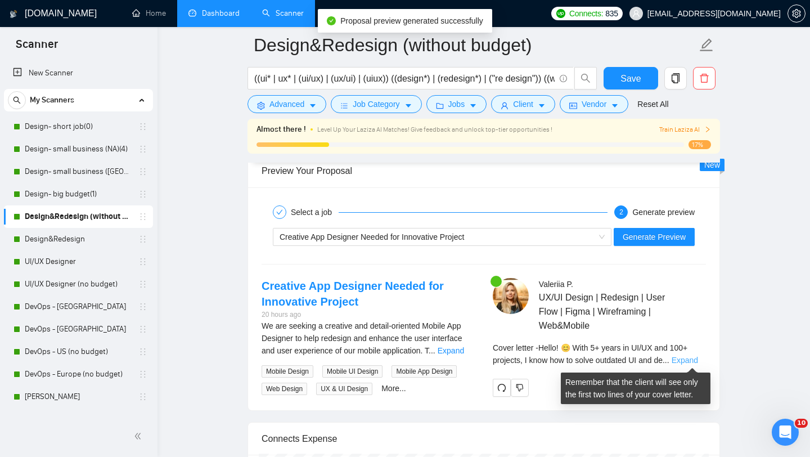
click at [686, 359] on link "Expand" at bounding box center [685, 359] width 26 height 9
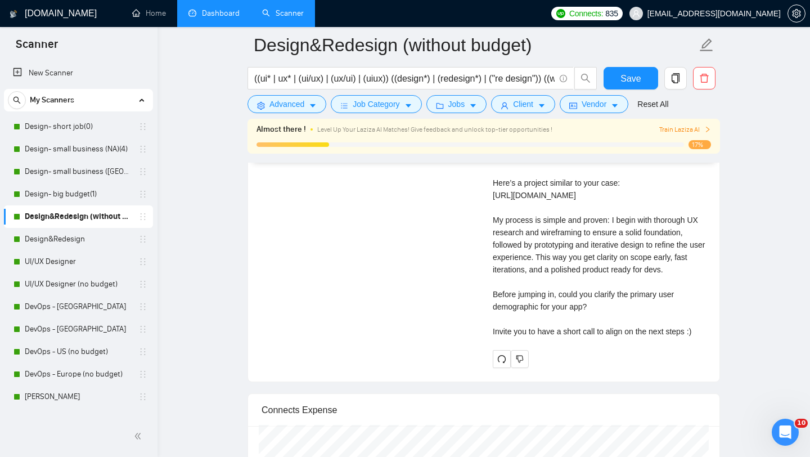
scroll to position [2581, 0]
click at [636, 84] on span "Save" at bounding box center [630, 78] width 20 height 14
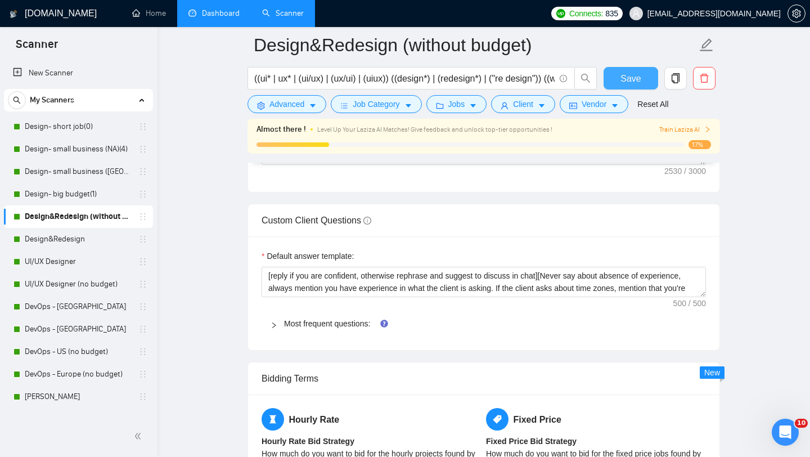
scroll to position [1481, 0]
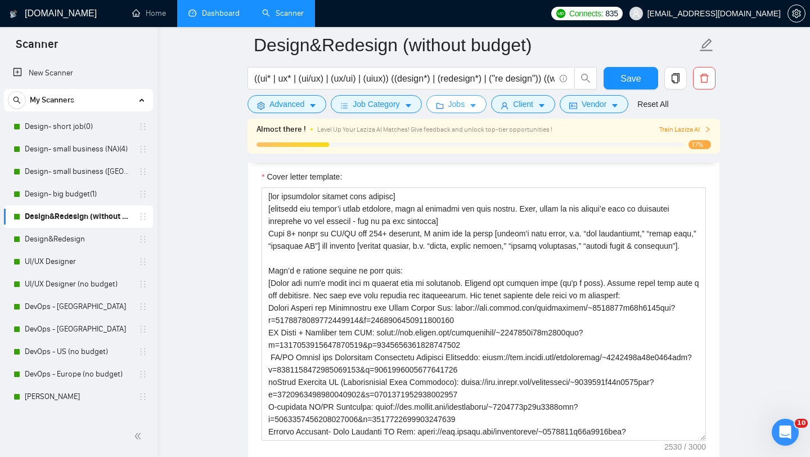
click at [465, 109] on span "Jobs" at bounding box center [456, 104] width 17 height 12
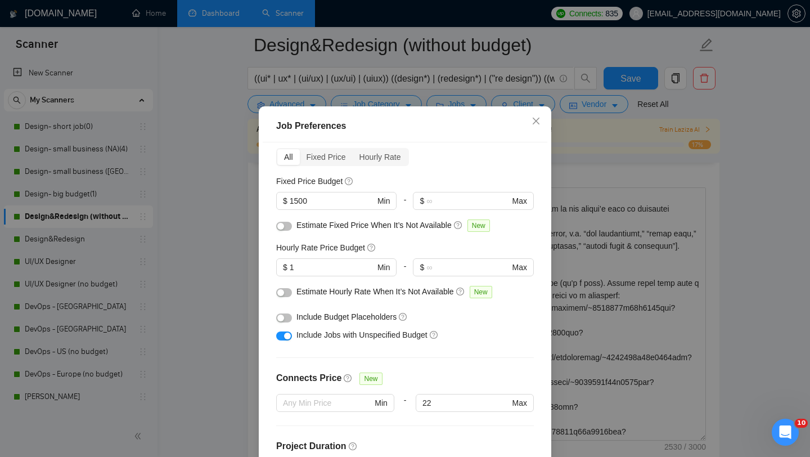
scroll to position [48, 0]
click at [329, 206] on input "1500" at bounding box center [332, 200] width 85 height 12
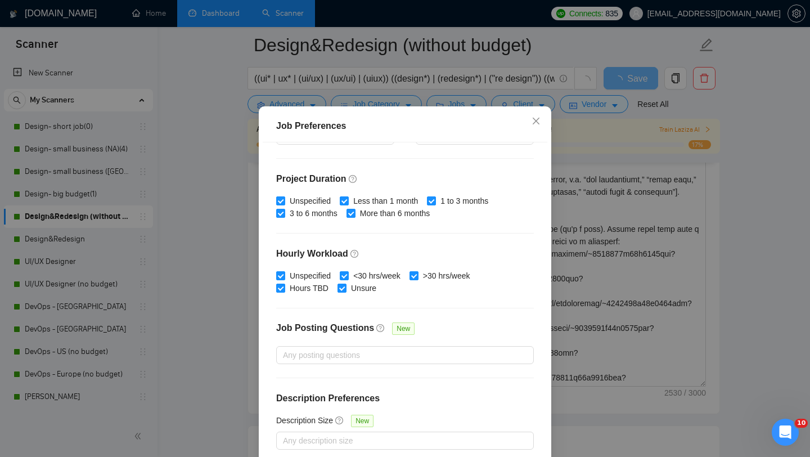
scroll to position [45, 0]
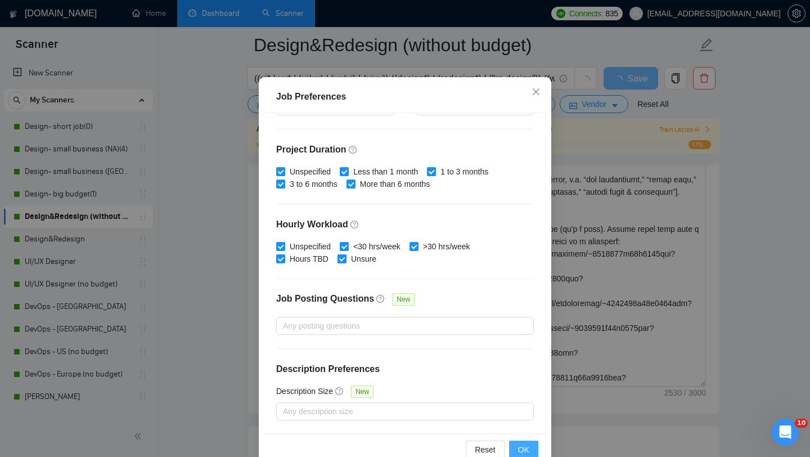
type input "1001"
click at [518, 452] on span "OK" at bounding box center [523, 449] width 11 height 12
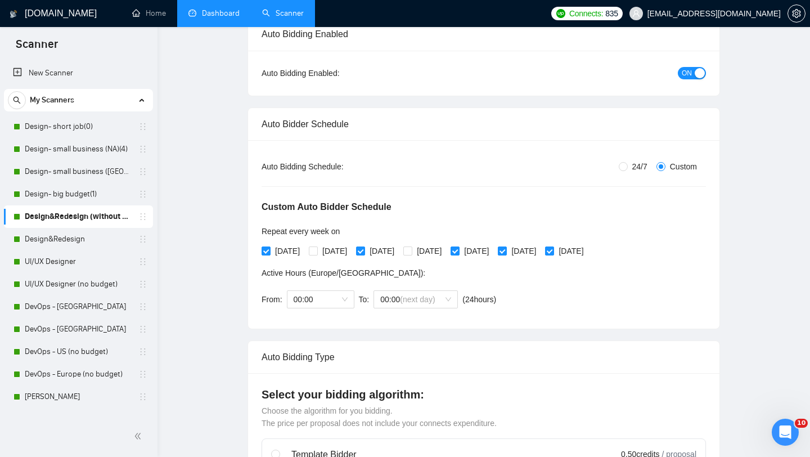
scroll to position [0, 0]
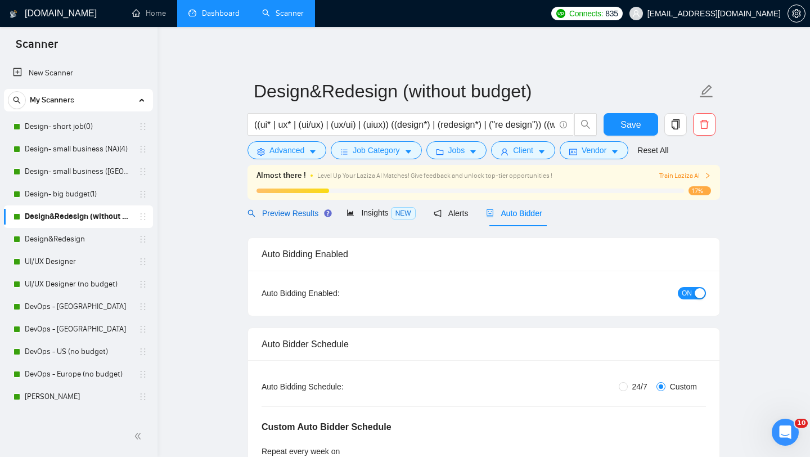
click at [300, 209] on span "Preview Results" at bounding box center [287, 213] width 81 height 9
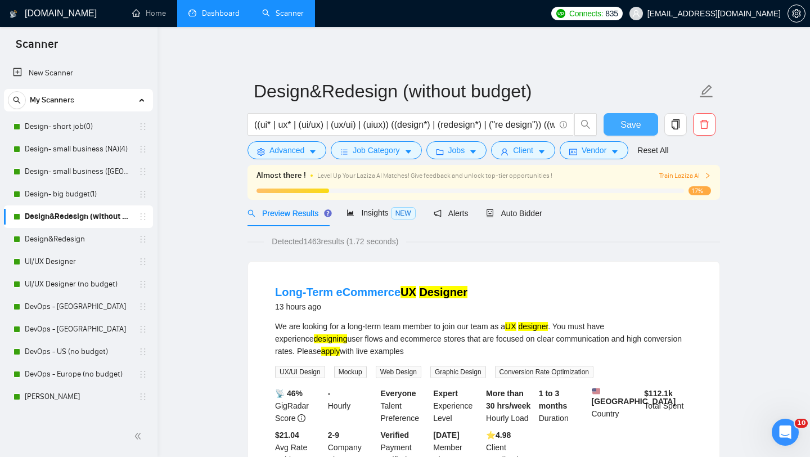
click at [624, 124] on span "Save" at bounding box center [630, 125] width 20 height 14
click at [609, 123] on button "Save" at bounding box center [631, 124] width 55 height 22
click at [81, 151] on link "Design- small business (NA)(4)" at bounding box center [78, 149] width 107 height 22
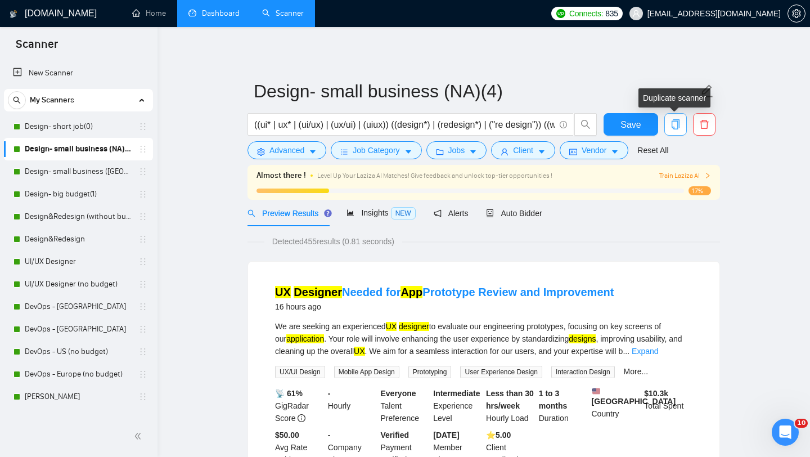
click at [673, 125] on icon "copy" at bounding box center [675, 124] width 10 height 10
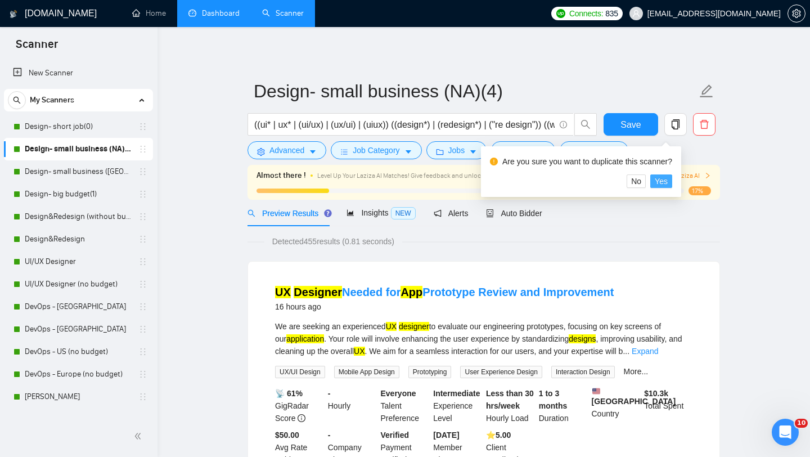
click at [665, 183] on span "Yes" at bounding box center [661, 181] width 13 height 12
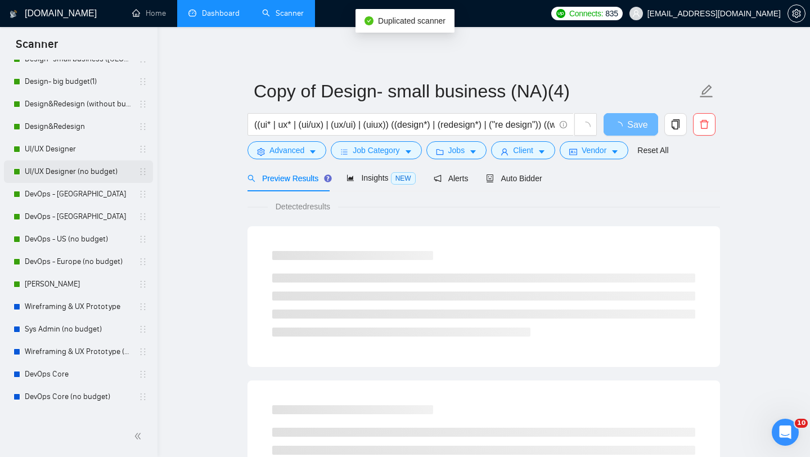
scroll to position [262, 0]
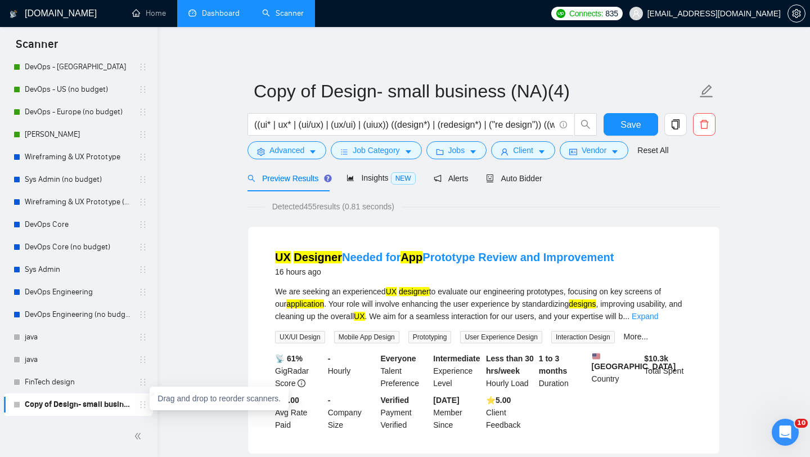
click at [140, 407] on icon "holder" at bounding box center [142, 404] width 9 height 9
click at [91, 403] on link "Copy of Design- small business (NA)(4)" at bounding box center [78, 404] width 107 height 22
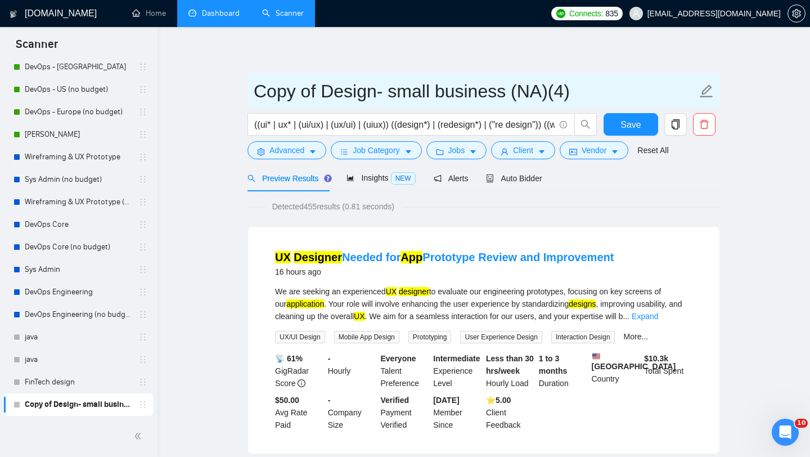
click at [406, 82] on input "Copy of Design- small business (NA)(4)" at bounding box center [475, 91] width 443 height 28
drag, startPoint x: 319, startPoint y: 91, endPoint x: 249, endPoint y: 89, distance: 69.8
click at [249, 90] on span "Copy of Design- small business (NA)(4)" at bounding box center [483, 90] width 472 height 35
drag, startPoint x: 481, startPoint y: 91, endPoint x: 511, endPoint y: 93, distance: 30.5
click at [511, 93] on input "Design- small business (NA)(4)" at bounding box center [475, 91] width 443 height 28
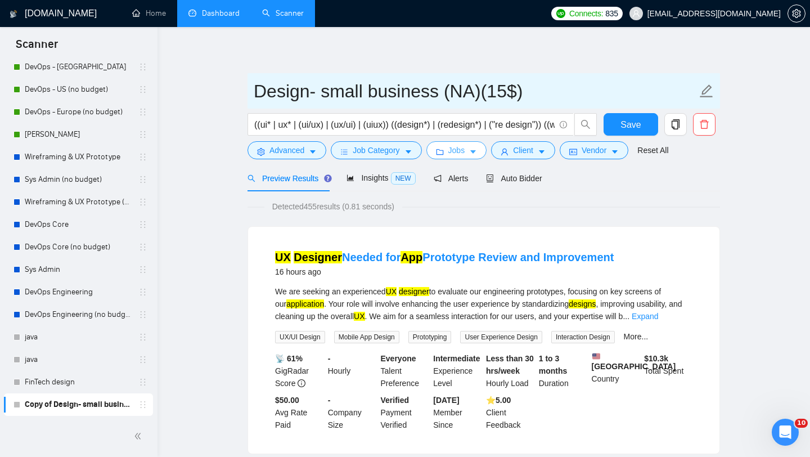
type input "Design- small business (NA)(15$)"
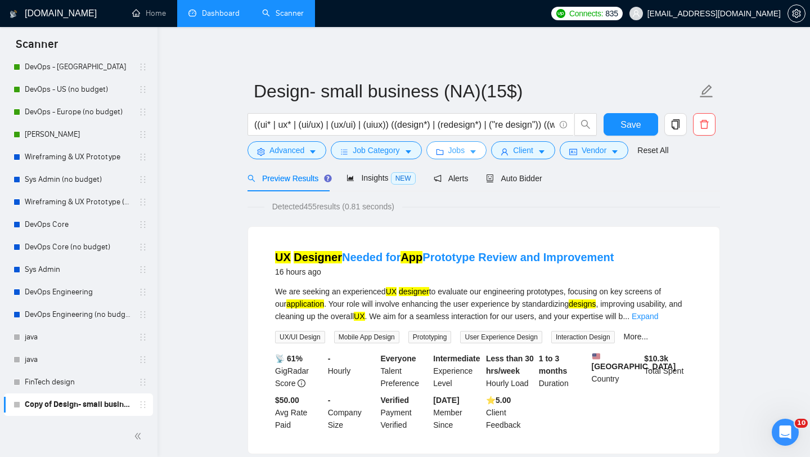
click at [452, 155] on span "Jobs" at bounding box center [456, 150] width 17 height 12
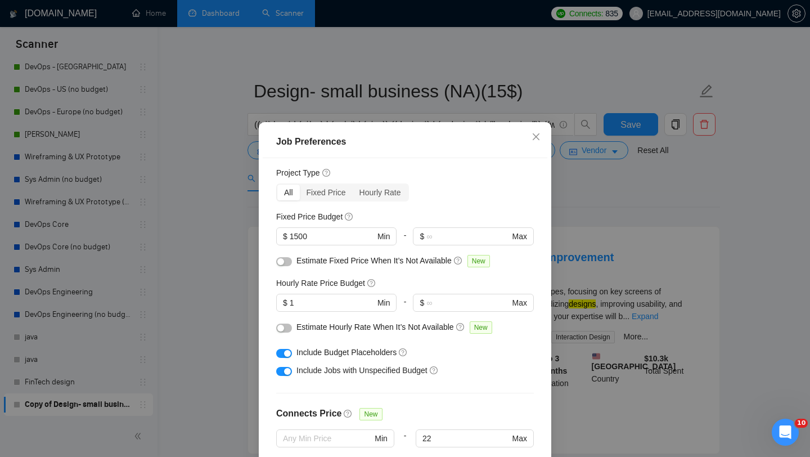
scroll to position [22, 0]
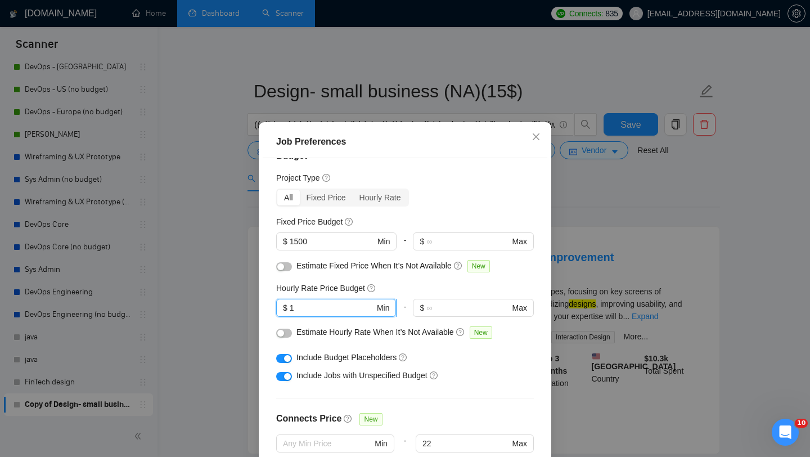
click at [344, 310] on input "1" at bounding box center [332, 307] width 85 height 12
type input "15"
click at [483, 377] on div "Include Jobs with Unspecified Budget" at bounding box center [409, 375] width 226 height 12
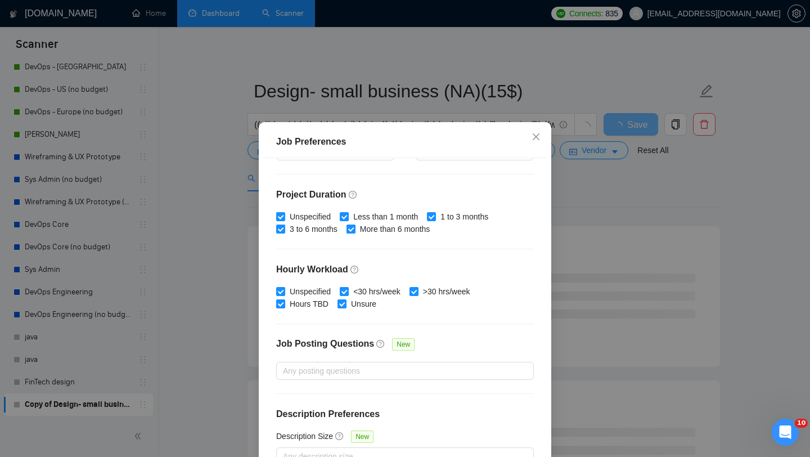
scroll to position [70, 0]
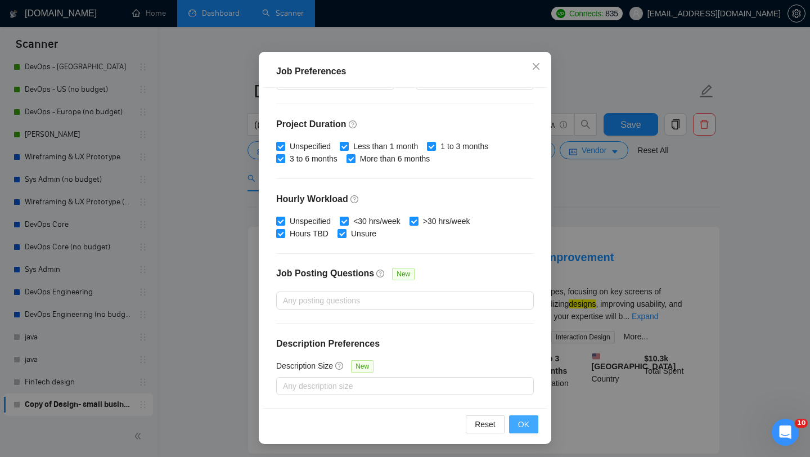
click at [529, 428] on span "OK" at bounding box center [523, 424] width 11 height 12
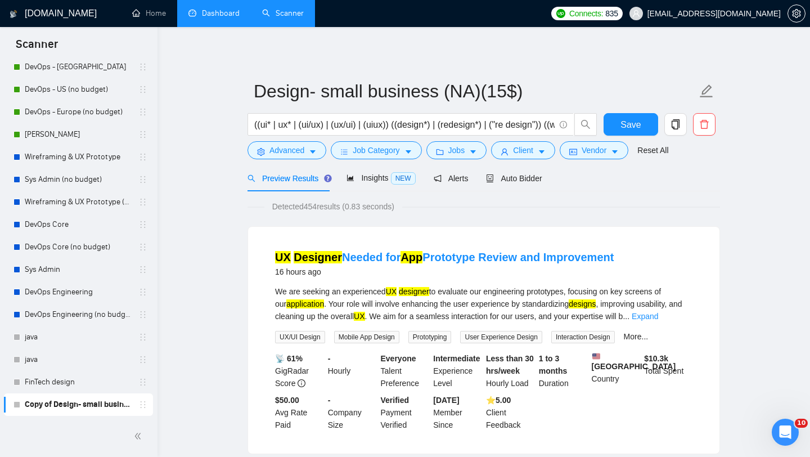
scroll to position [16, 0]
click at [526, 182] on span "Auto Bidder" at bounding box center [514, 178] width 56 height 9
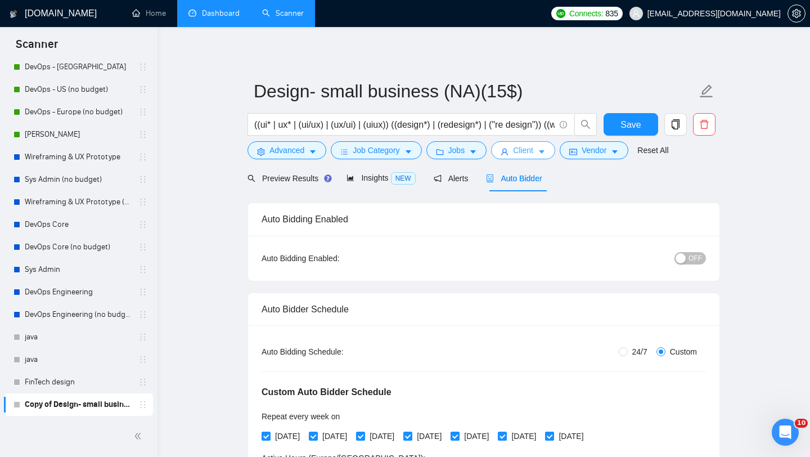
click at [514, 157] on button "Client" at bounding box center [523, 150] width 64 height 18
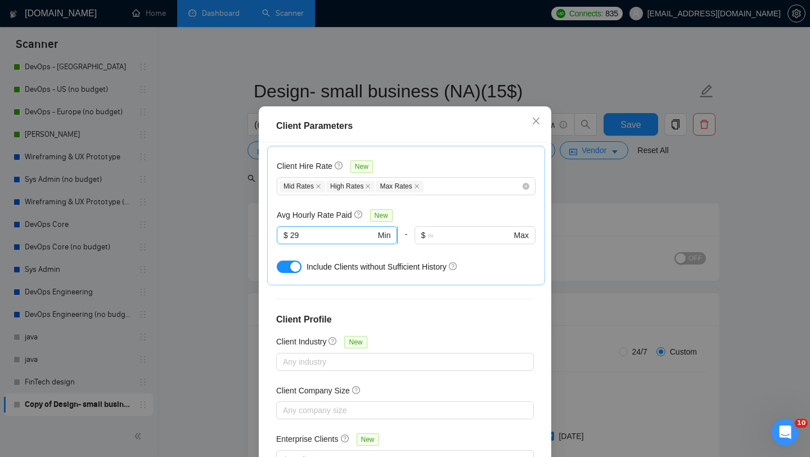
click at [336, 229] on input "29" at bounding box center [332, 235] width 85 height 12
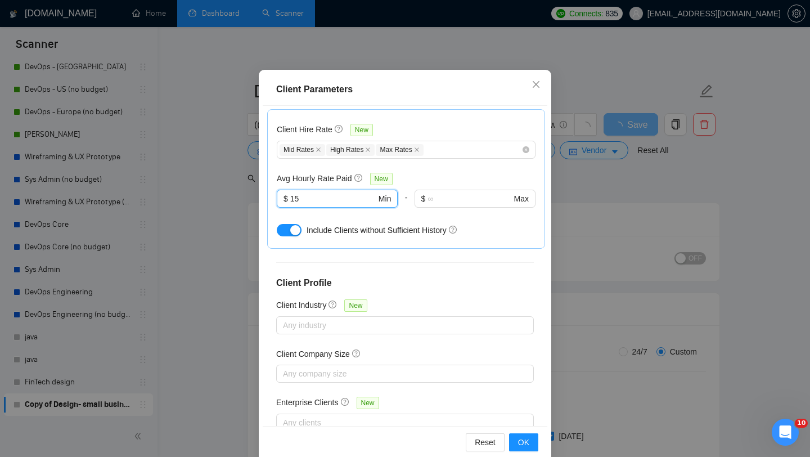
scroll to position [70, 0]
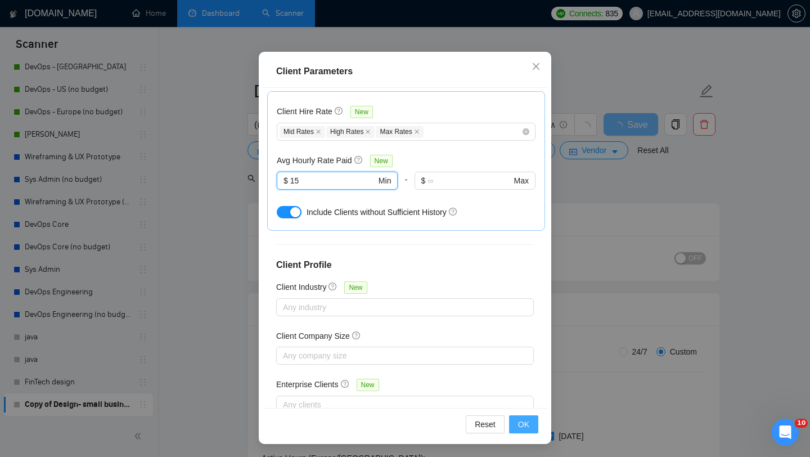
type input "15"
click at [534, 424] on button "OK" at bounding box center [523, 424] width 29 height 18
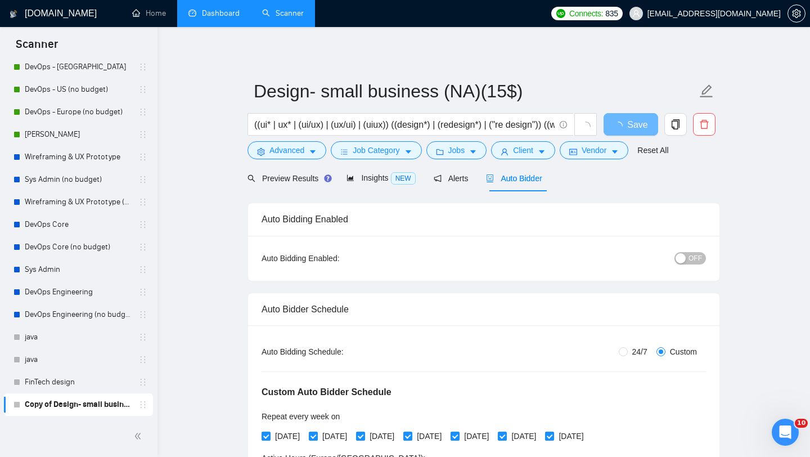
scroll to position [16, 0]
click at [299, 173] on div "Preview Results" at bounding box center [287, 178] width 81 height 12
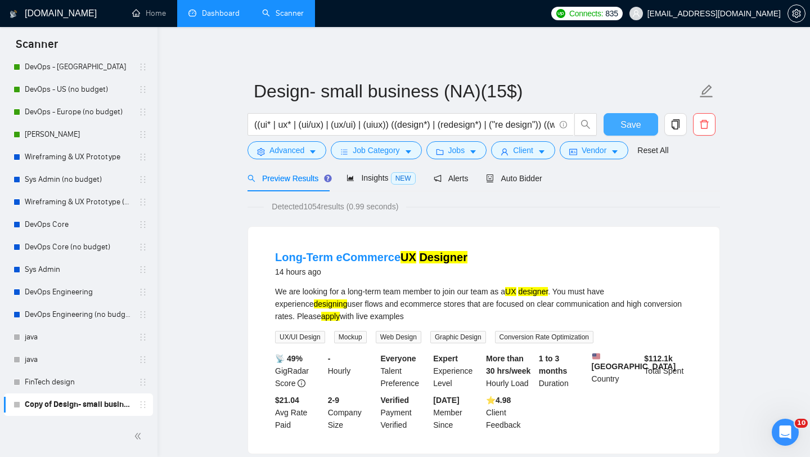
click at [636, 121] on span "Save" at bounding box center [630, 125] width 20 height 14
click at [507, 179] on span "Auto Bidder" at bounding box center [514, 178] width 56 height 9
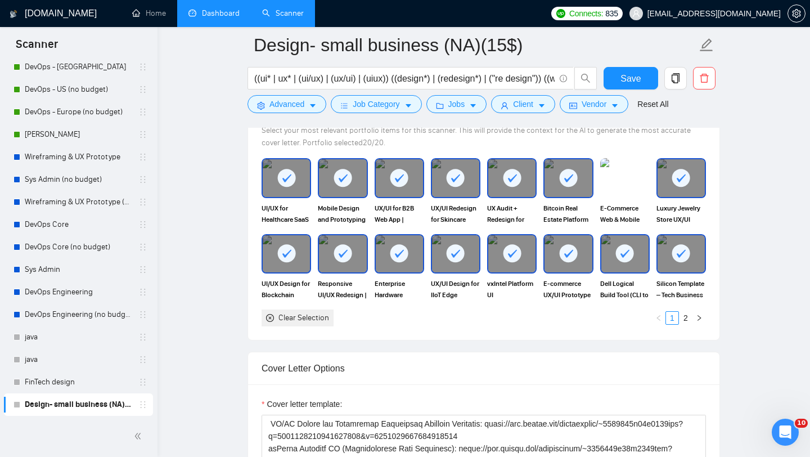
scroll to position [1213, 0]
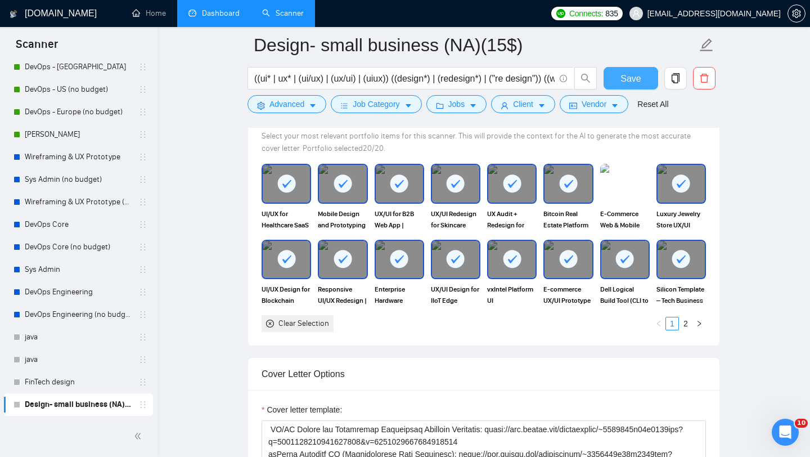
click at [617, 82] on button "Save" at bounding box center [631, 78] width 55 height 22
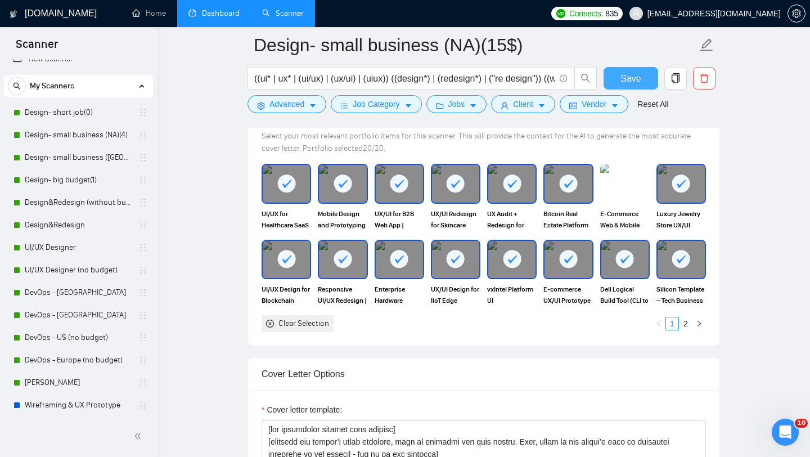
scroll to position [0, 0]
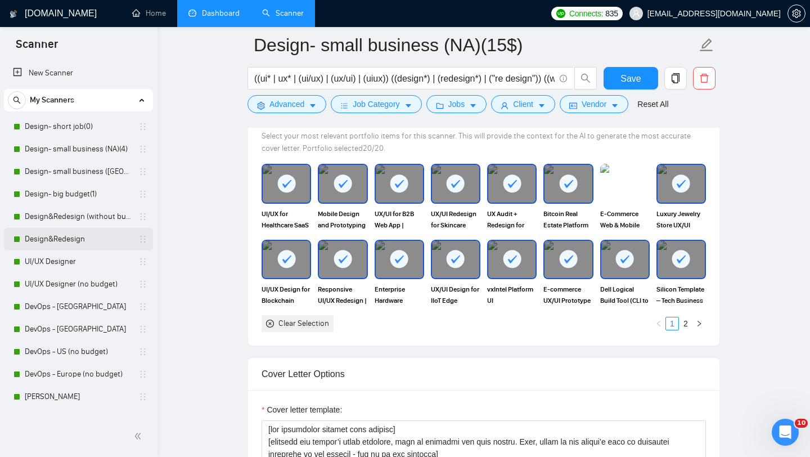
click at [71, 244] on link "Design&Redesign" at bounding box center [78, 239] width 107 height 22
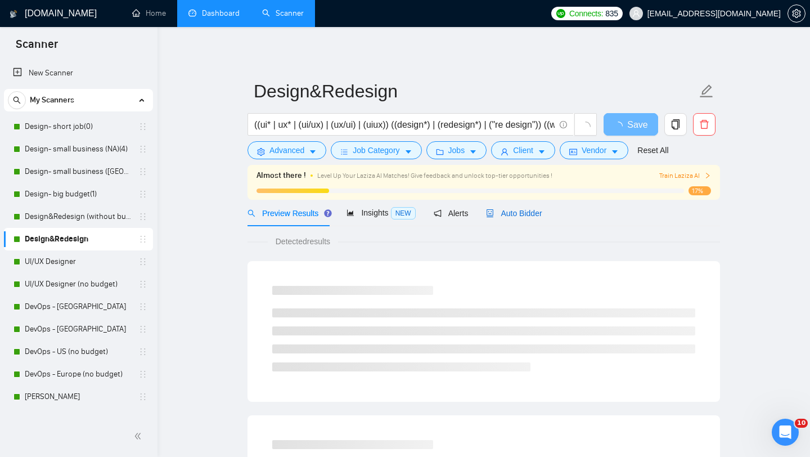
click at [541, 215] on span "Auto Bidder" at bounding box center [514, 213] width 56 height 9
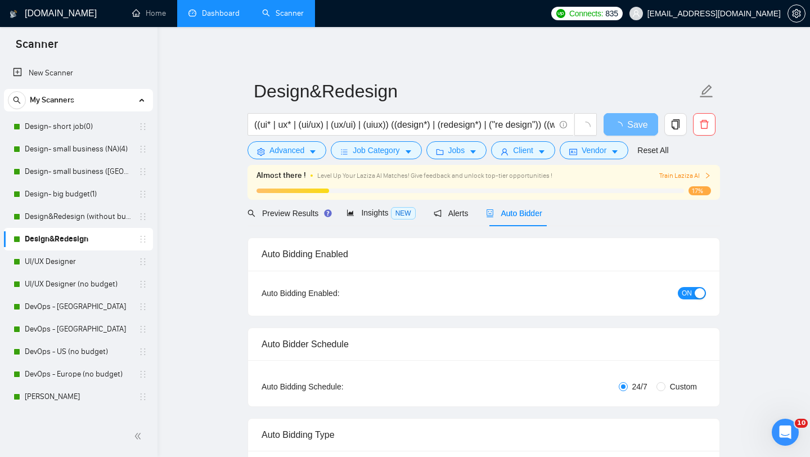
radio input "false"
radio input "true"
checkbox input "true"
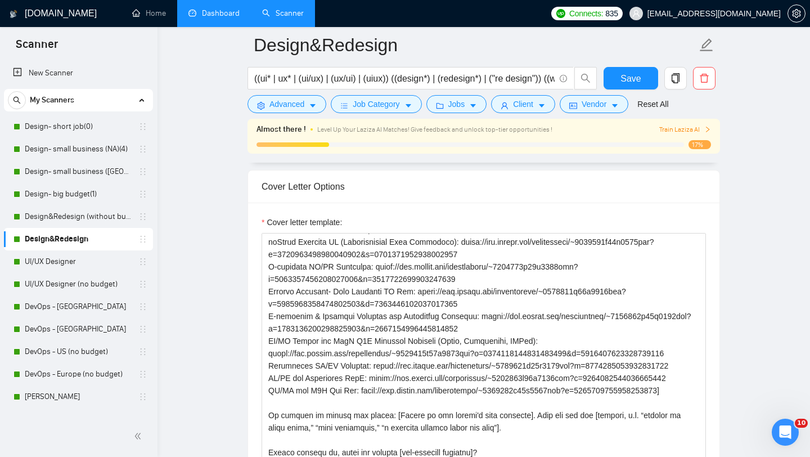
scroll to position [1438, 0]
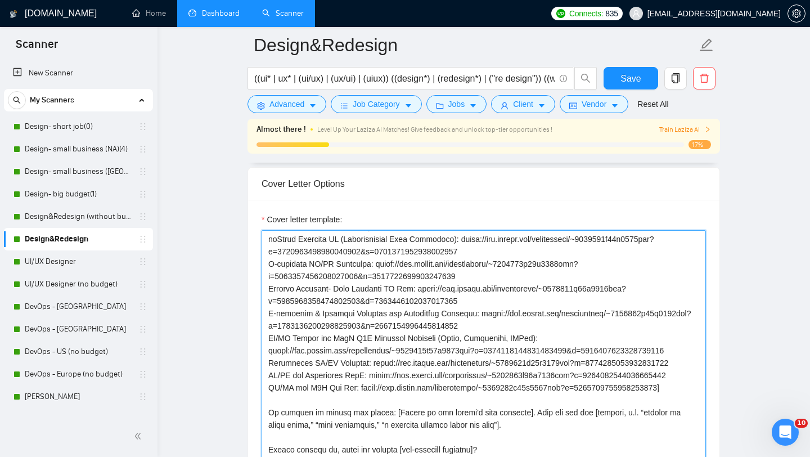
click at [461, 357] on textarea "Cover letter template:" at bounding box center [484, 356] width 444 height 253
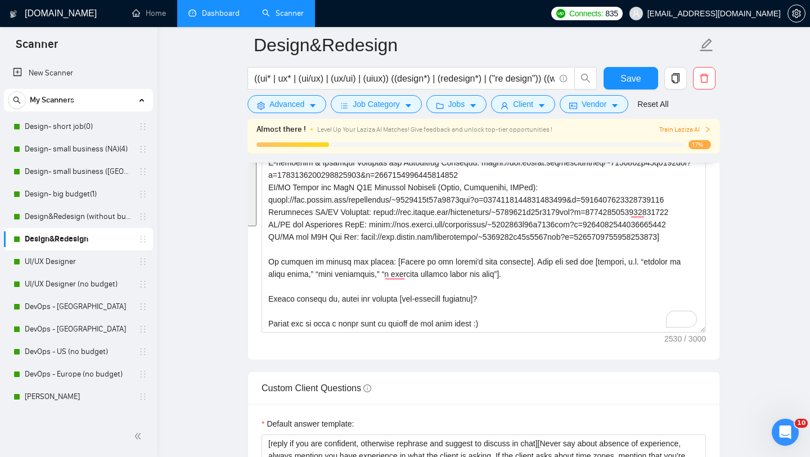
click at [740, 278] on main "Design&Redesign ((ui* | ux* | (ui/ux) | (ux/ui) | (uiux)) ((design*) | (redesig…" at bounding box center [483, 245] width 616 height 3578
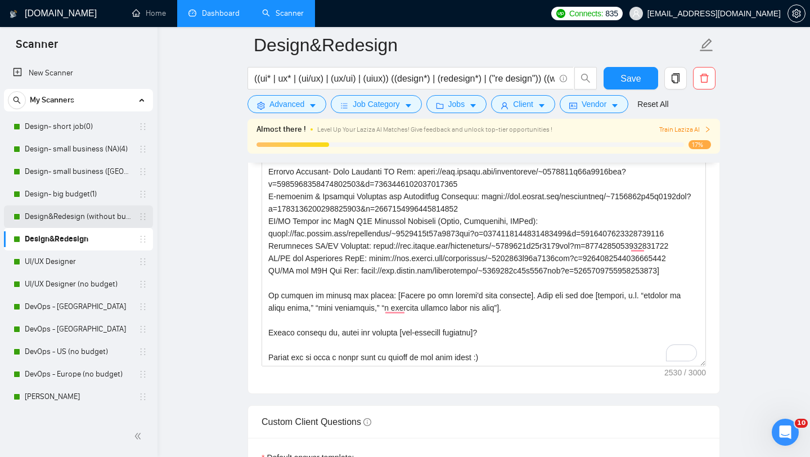
scroll to position [262, 0]
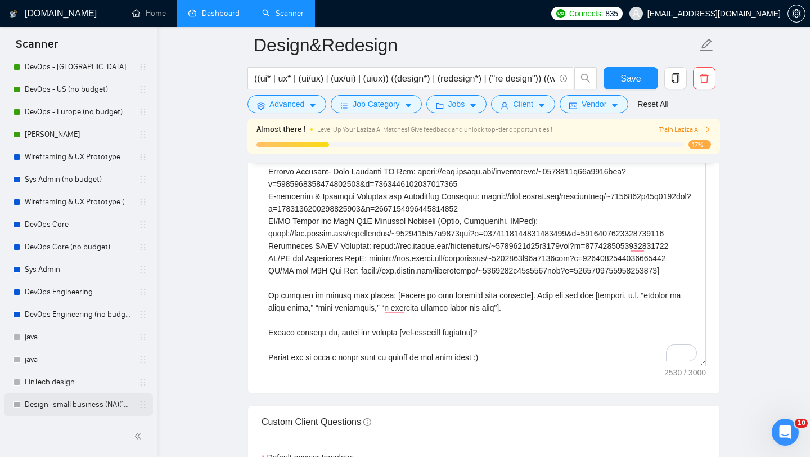
click at [71, 403] on link "Design- small business (NA)(15$)" at bounding box center [78, 404] width 107 height 22
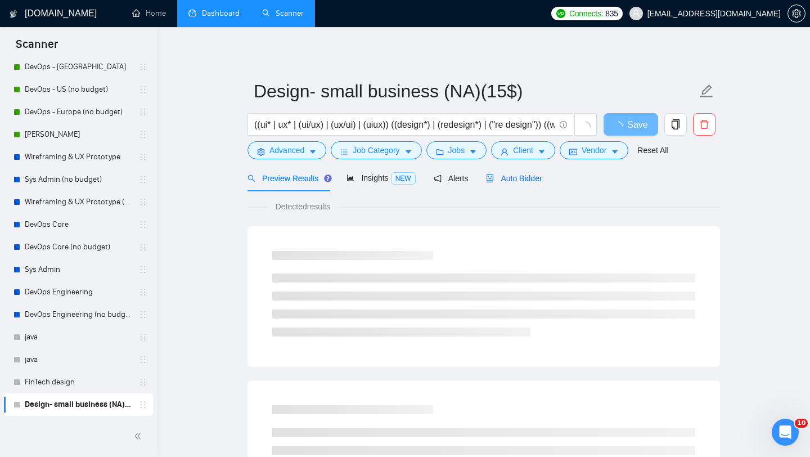
click at [535, 180] on span "Auto Bidder" at bounding box center [514, 178] width 56 height 9
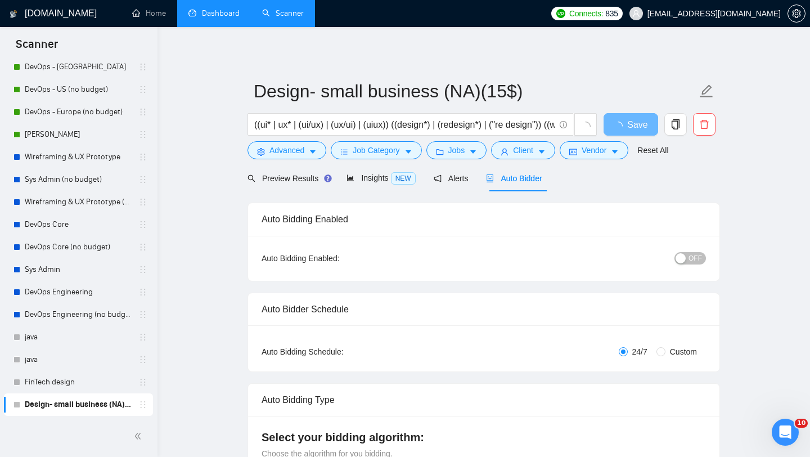
radio input "false"
radio input "true"
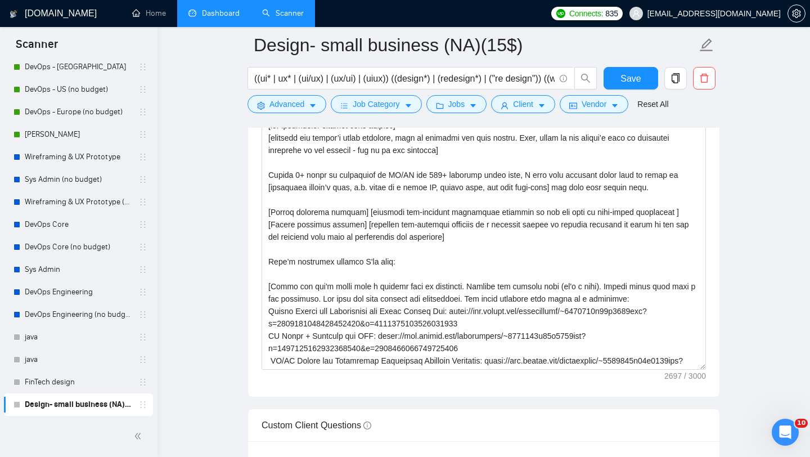
scroll to position [1516, 0]
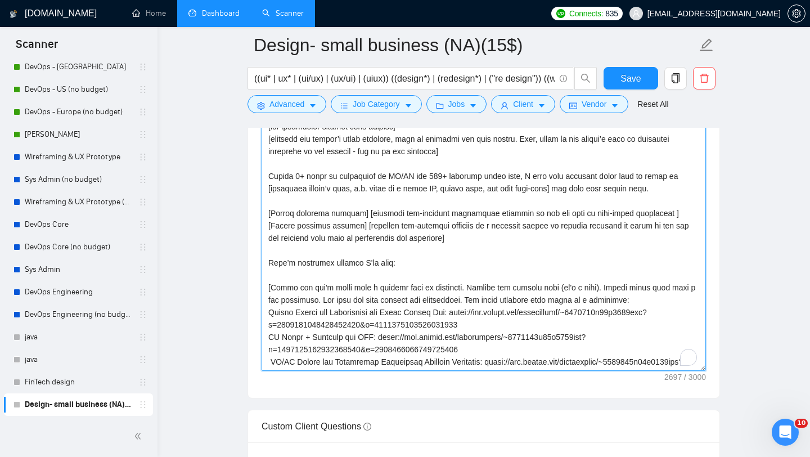
click at [460, 300] on textarea "Cover letter template:" at bounding box center [484, 244] width 444 height 253
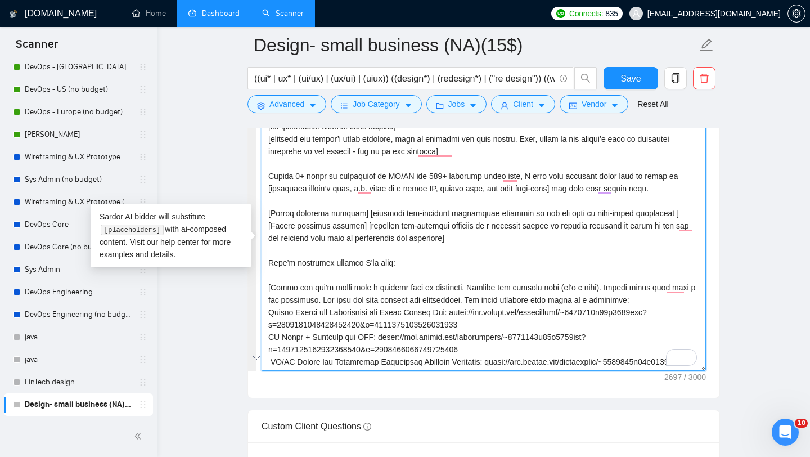
paste textarea "Lore 5+ ipsum do SI/AM con 879+ adipisci, E sedd eiu te incid [utlabo’e dolo ma…"
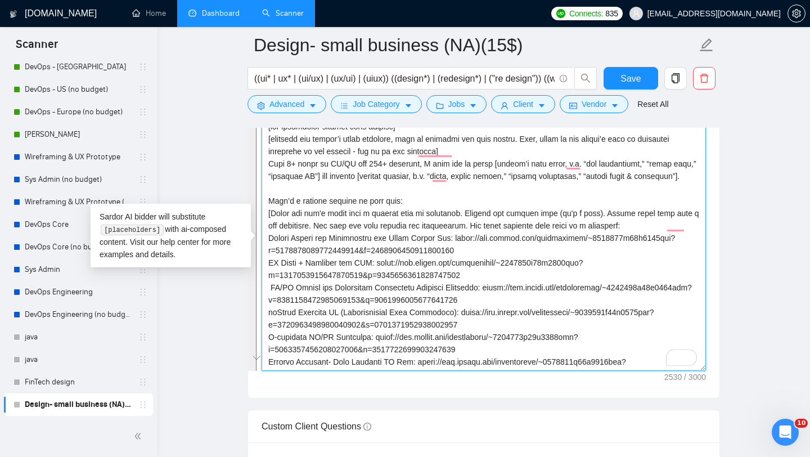
click at [595, 246] on textarea "Cover letter template:" at bounding box center [484, 244] width 444 height 253
type textarea "[lor ipsumdolor sitamet cons adipisc] [elitsedd eiu tempor’i utlab etdolore, ma…"
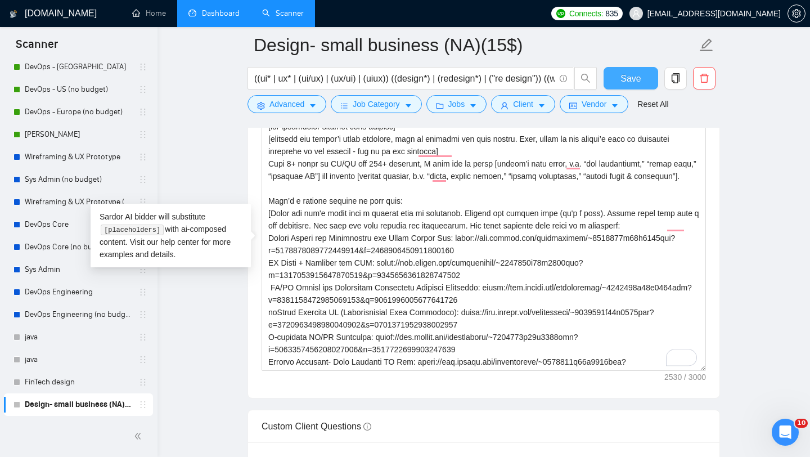
click at [630, 78] on span "Save" at bounding box center [630, 78] width 20 height 14
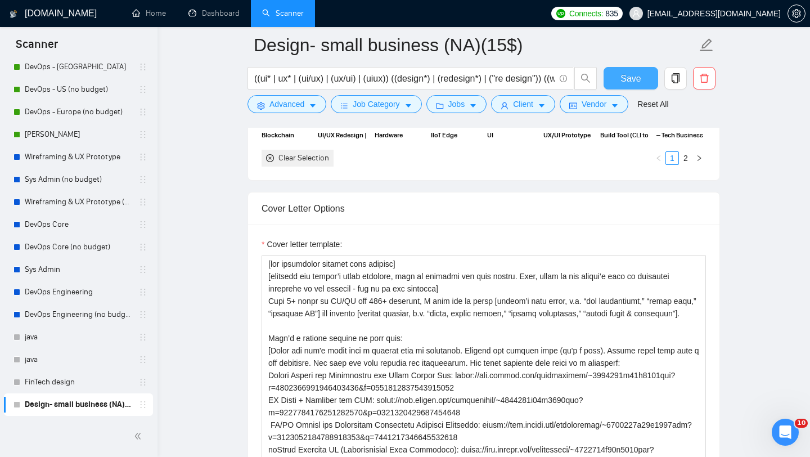
click at [637, 82] on span "Save" at bounding box center [630, 78] width 20 height 14
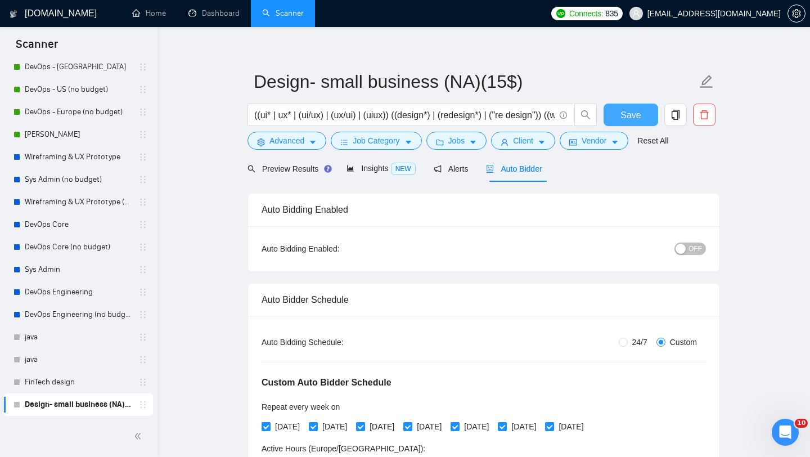
scroll to position [9, 0]
click at [533, 142] on span "Client" at bounding box center [523, 141] width 20 height 12
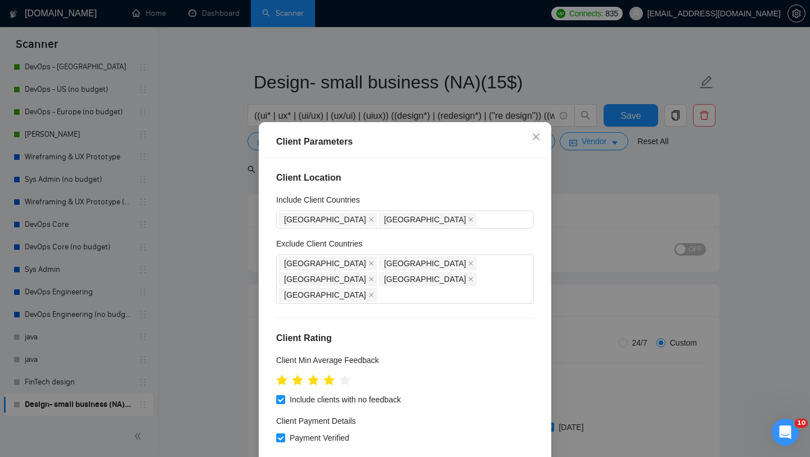
scroll to position [0, 0]
click at [536, 133] on icon "close" at bounding box center [536, 136] width 9 height 9
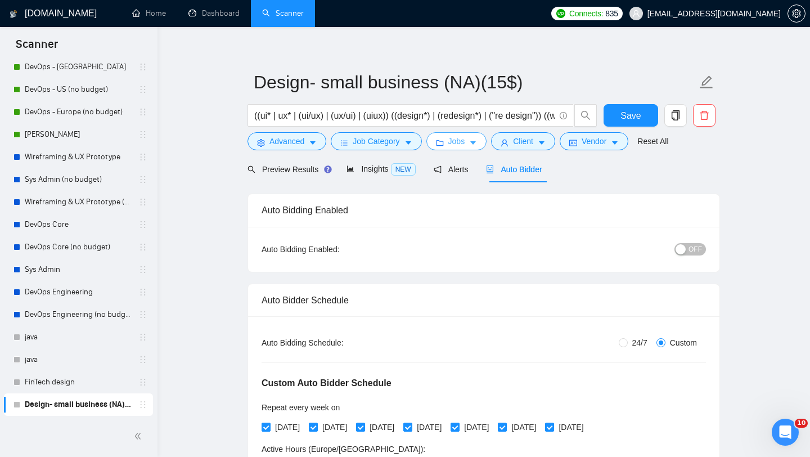
click at [465, 143] on span "Jobs" at bounding box center [456, 141] width 17 height 12
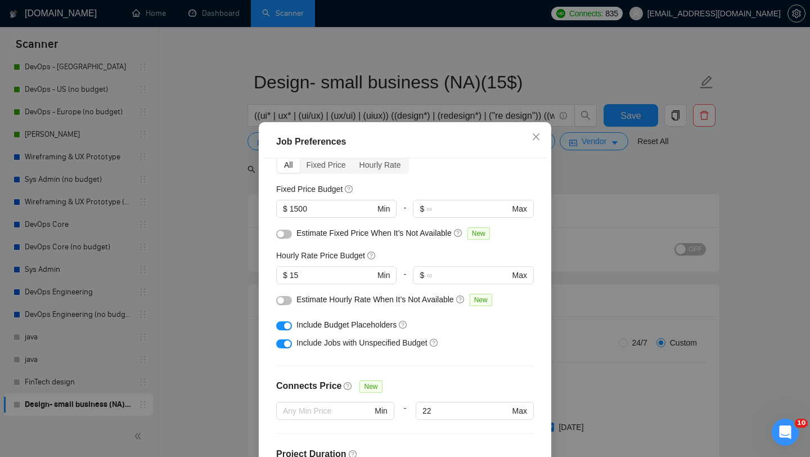
scroll to position [33, 0]
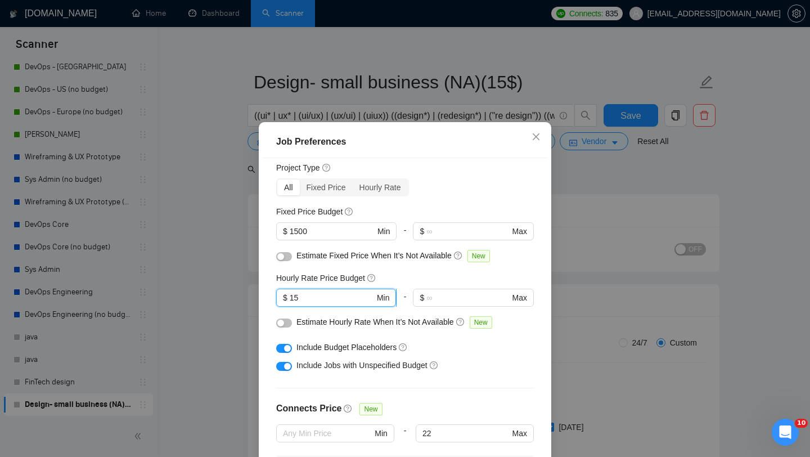
click at [344, 302] on input "15" at bounding box center [332, 297] width 85 height 12
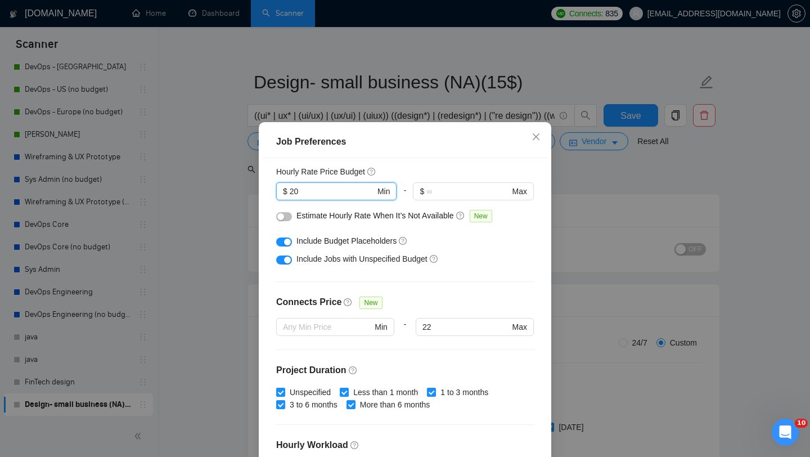
scroll to position [314, 0]
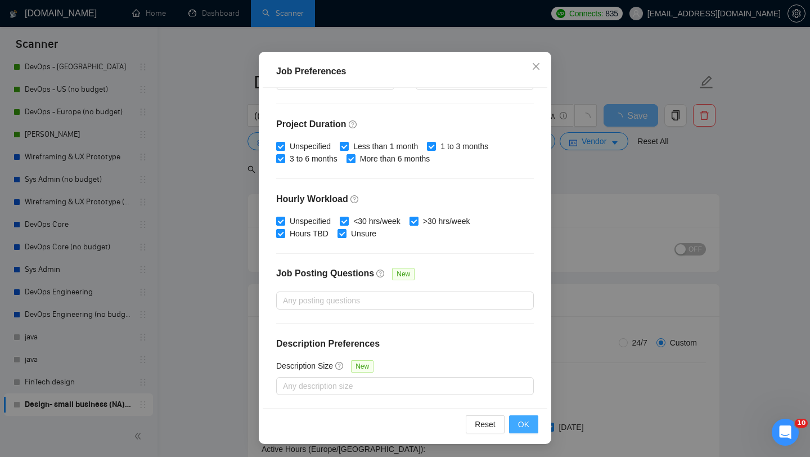
type input "20"
click at [519, 429] on span "OK" at bounding box center [523, 424] width 11 height 12
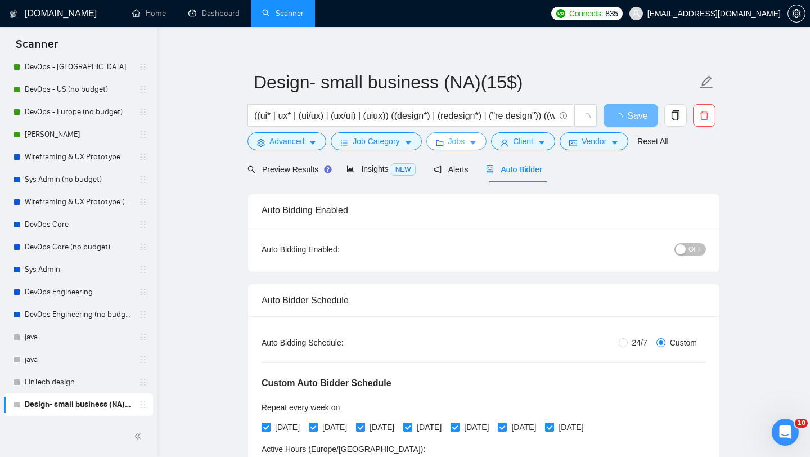
scroll to position [0, 0]
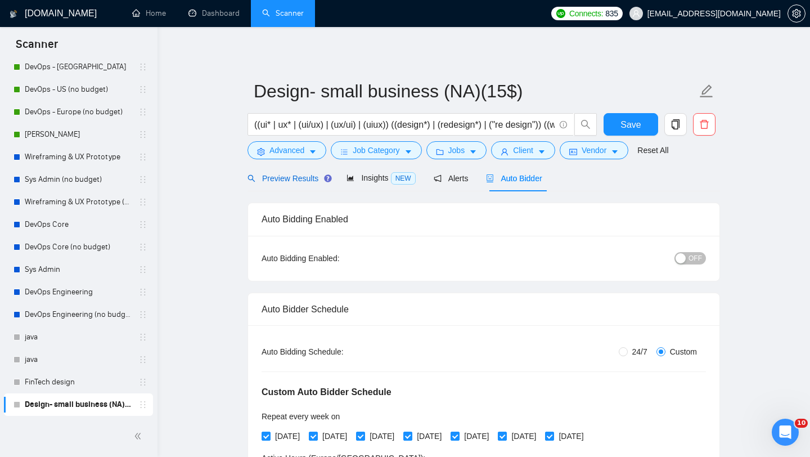
click at [307, 183] on div "Preview Results" at bounding box center [287, 178] width 81 height 12
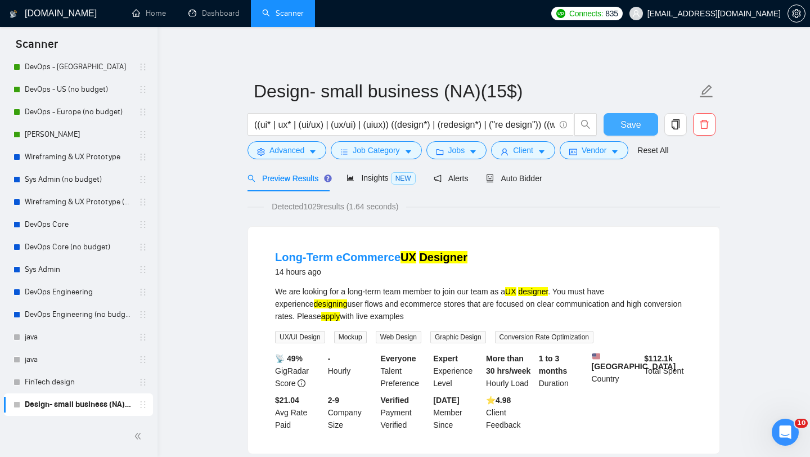
click at [649, 118] on button "Save" at bounding box center [631, 124] width 55 height 22
click at [514, 187] on div "Auto Bidder" at bounding box center [514, 178] width 56 height 26
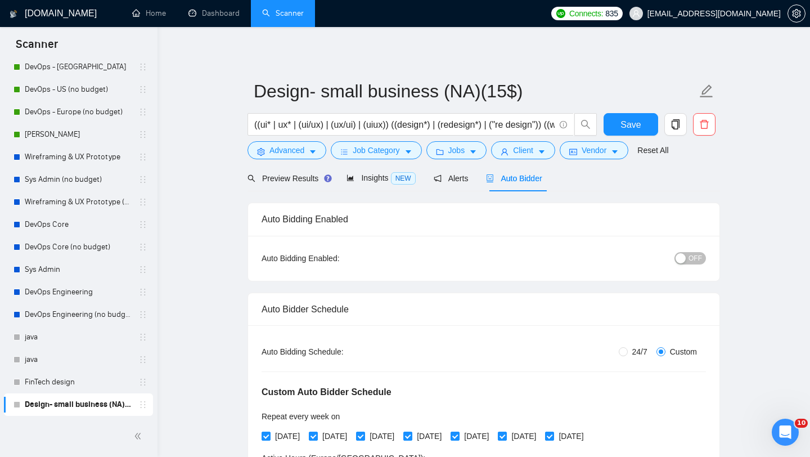
click at [681, 260] on div "button" at bounding box center [681, 258] width 10 height 10
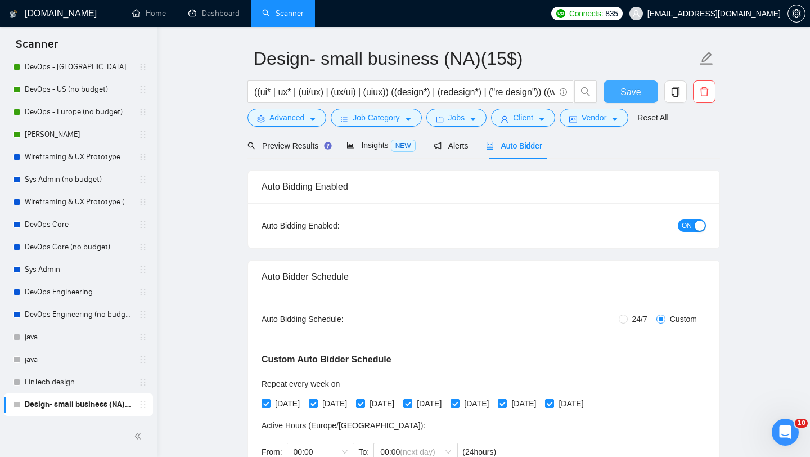
click at [637, 91] on span "Save" at bounding box center [630, 92] width 20 height 14
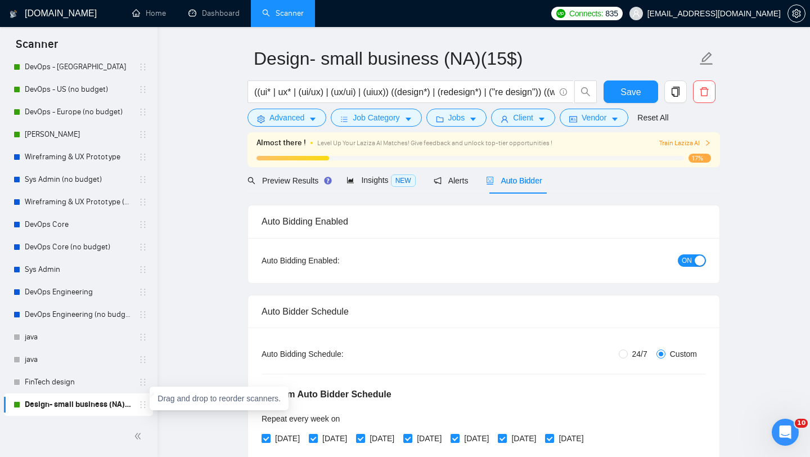
drag, startPoint x: 137, startPoint y: 406, endPoint x: 145, endPoint y: 274, distance: 131.9
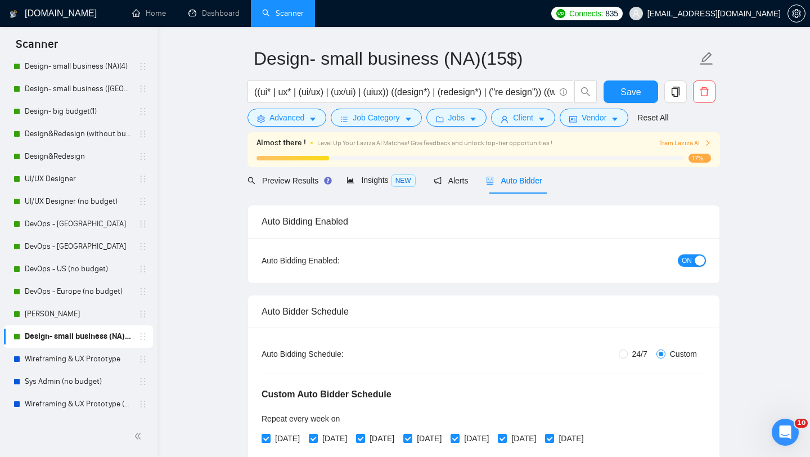
scroll to position [80, 0]
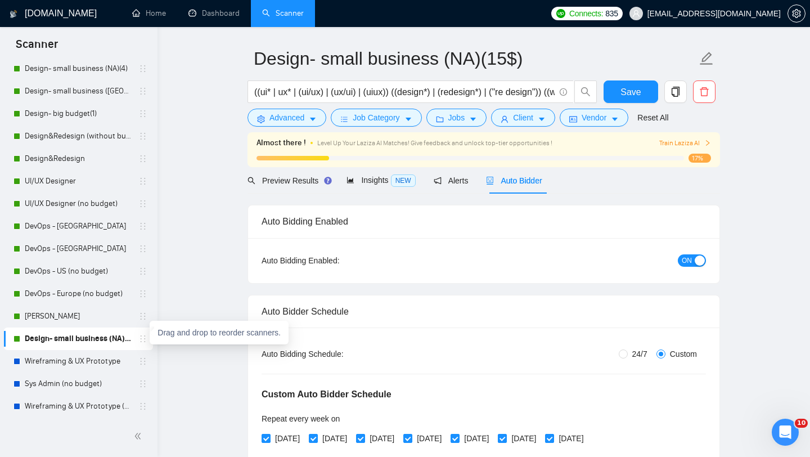
drag, startPoint x: 138, startPoint y: 337, endPoint x: 134, endPoint y: 100, distance: 238.0
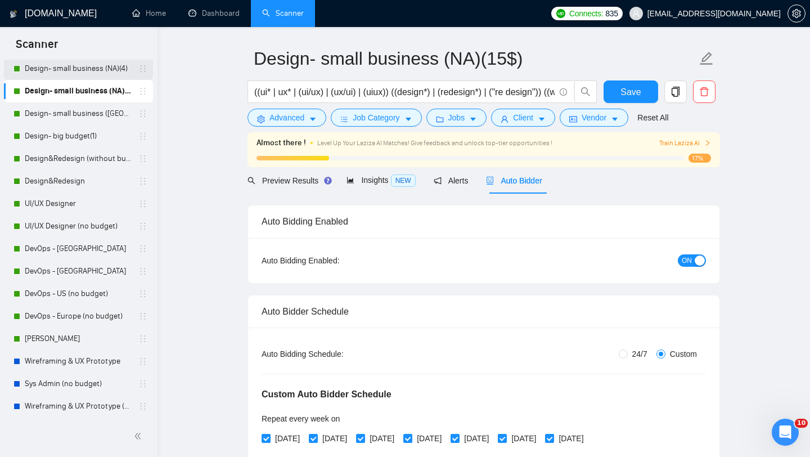
click at [99, 71] on link "Design- small business (NA)(4)" at bounding box center [78, 68] width 107 height 22
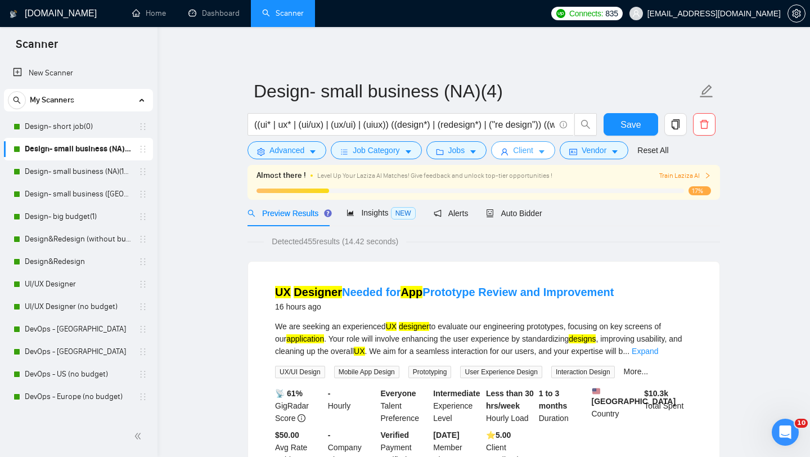
click at [528, 149] on span "Client" at bounding box center [523, 150] width 20 height 12
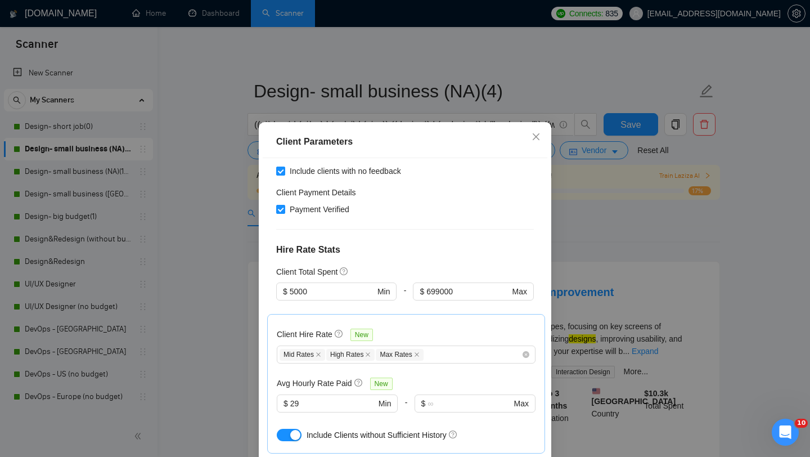
scroll to position [247, 0]
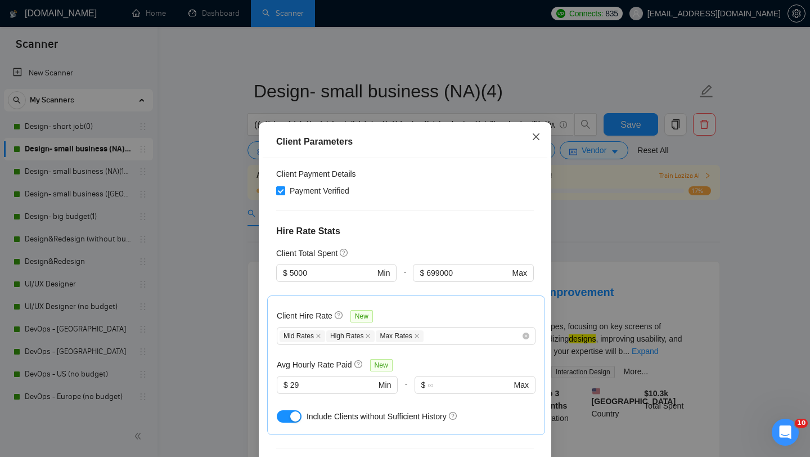
click at [530, 146] on span "Close" at bounding box center [536, 137] width 30 height 30
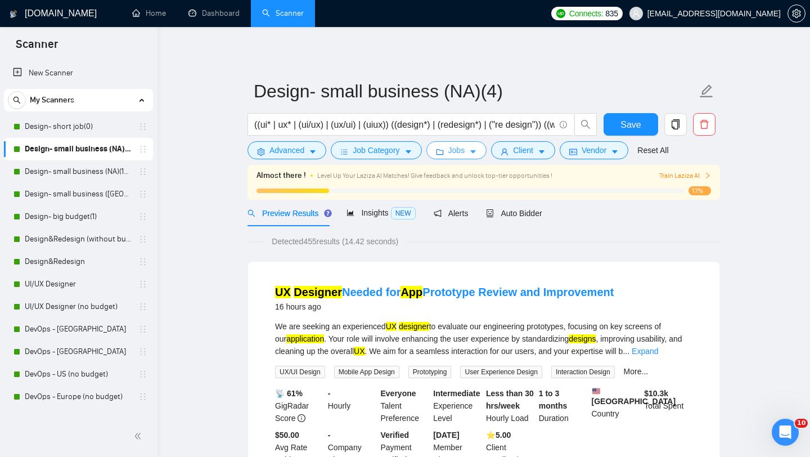
click at [465, 155] on span "Jobs" at bounding box center [456, 150] width 17 height 12
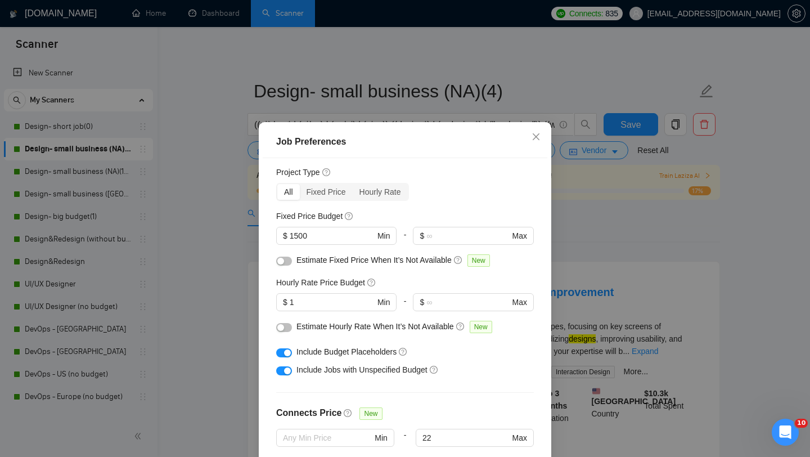
scroll to position [28, 0]
click at [533, 138] on icon "close" at bounding box center [536, 136] width 9 height 9
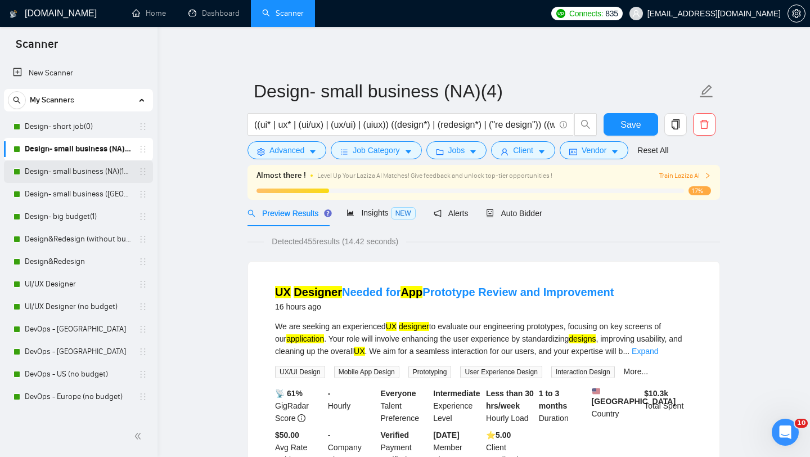
click at [93, 173] on link "Design- small business (NA)(15$)" at bounding box center [78, 171] width 107 height 22
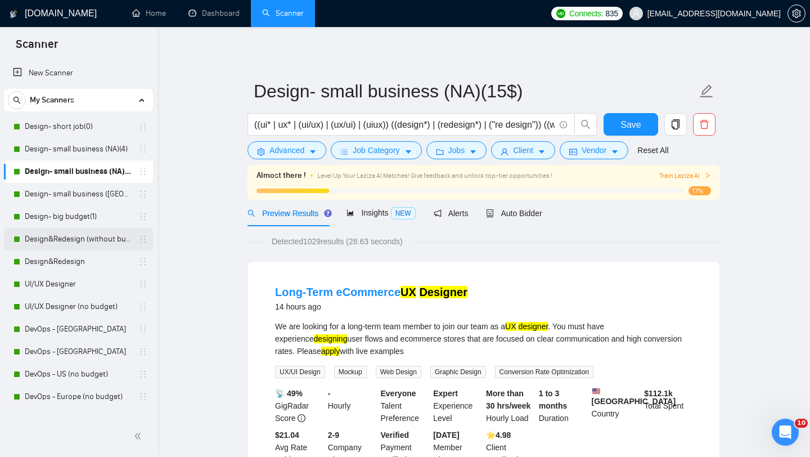
click at [80, 246] on link "Design&Redesign (without budget)" at bounding box center [78, 239] width 107 height 22
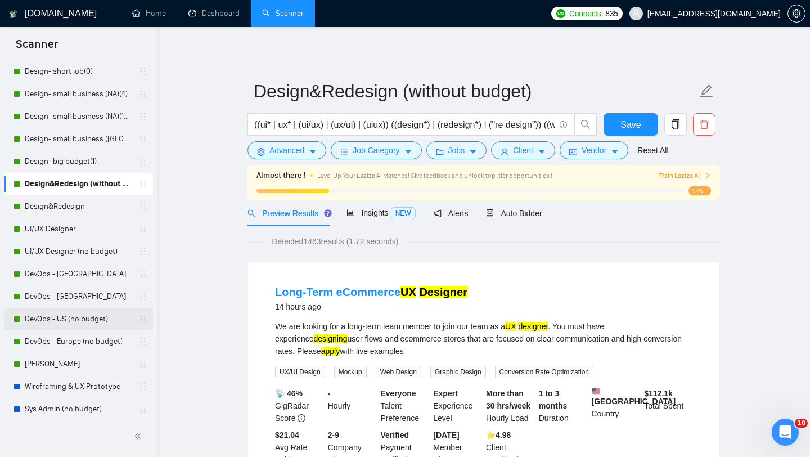
scroll to position [262, 0]
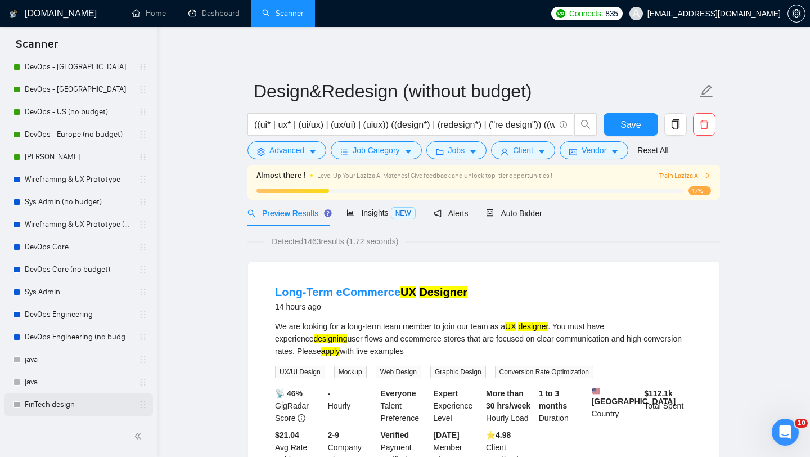
click at [57, 404] on link "FinTech design" at bounding box center [78, 404] width 107 height 22
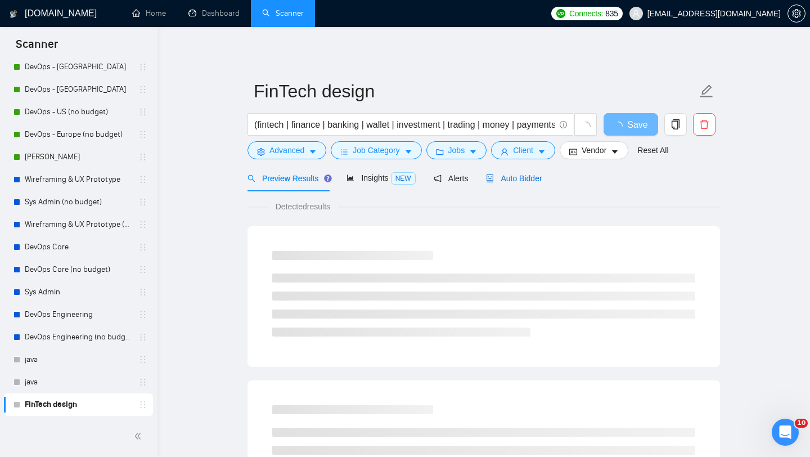
click at [535, 181] on span "Auto Bidder" at bounding box center [514, 178] width 56 height 9
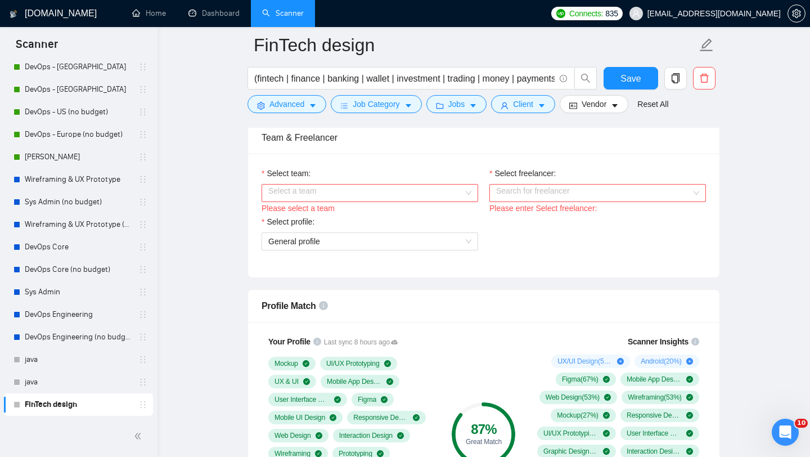
scroll to position [561, 0]
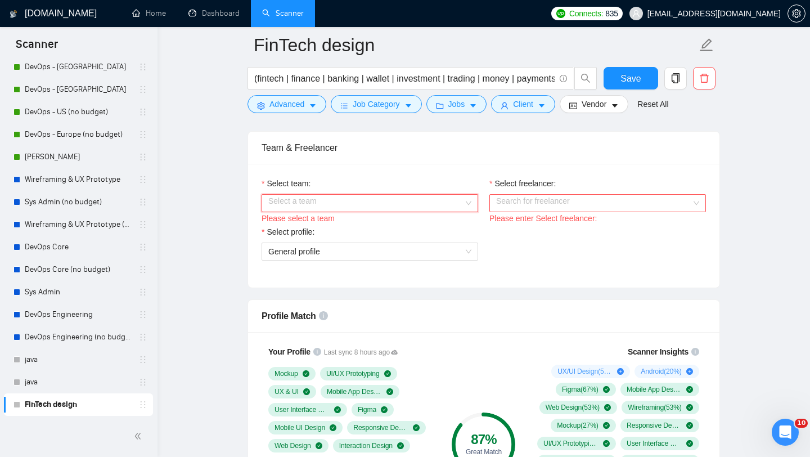
click at [461, 204] on input "Select team:" at bounding box center [365, 203] width 195 height 17
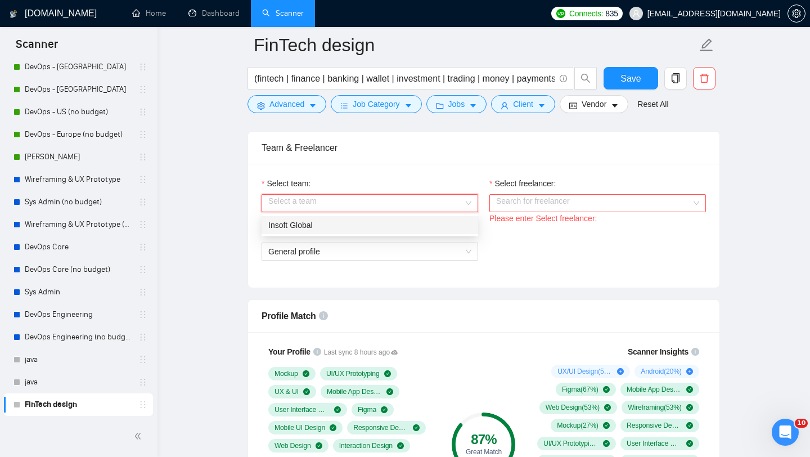
click at [441, 228] on div "Insoft Global" at bounding box center [369, 225] width 203 height 12
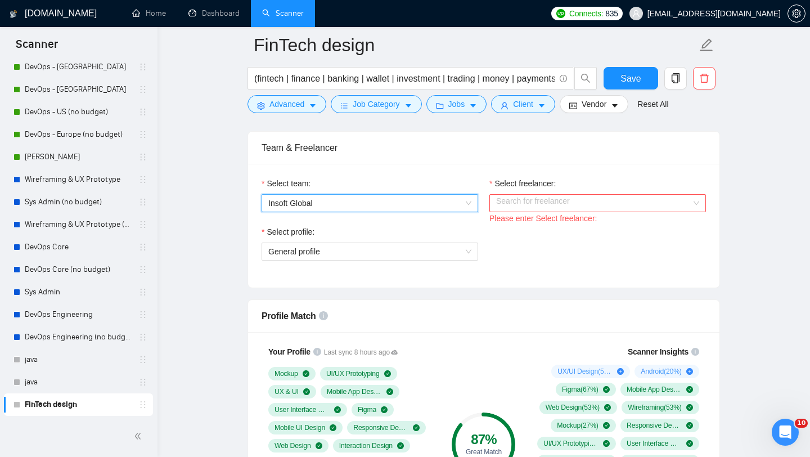
click at [521, 206] on input "Select freelancer:" at bounding box center [593, 203] width 195 height 17
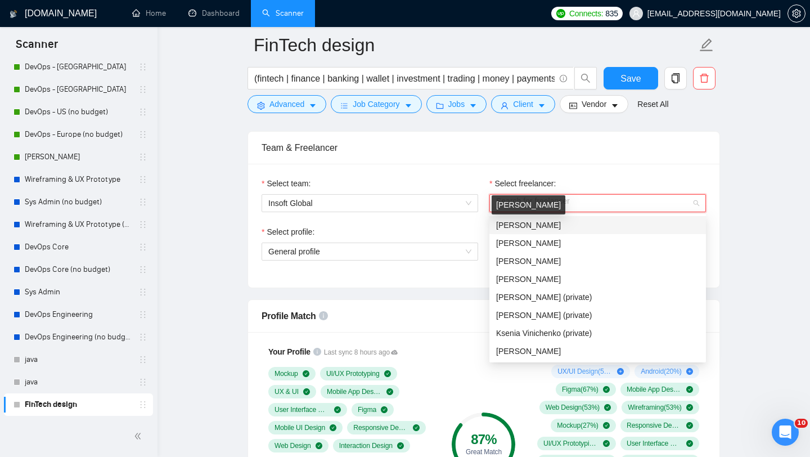
click at [523, 225] on span "[PERSON_NAME]" at bounding box center [528, 224] width 65 height 9
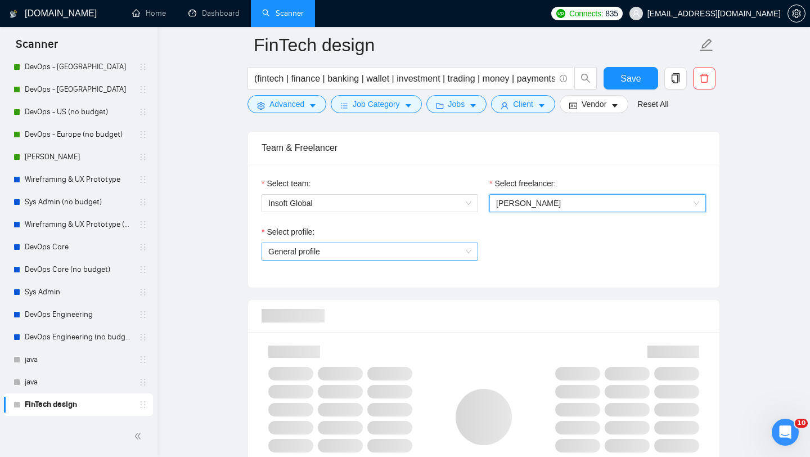
click at [462, 256] on span "General profile" at bounding box center [369, 251] width 203 height 17
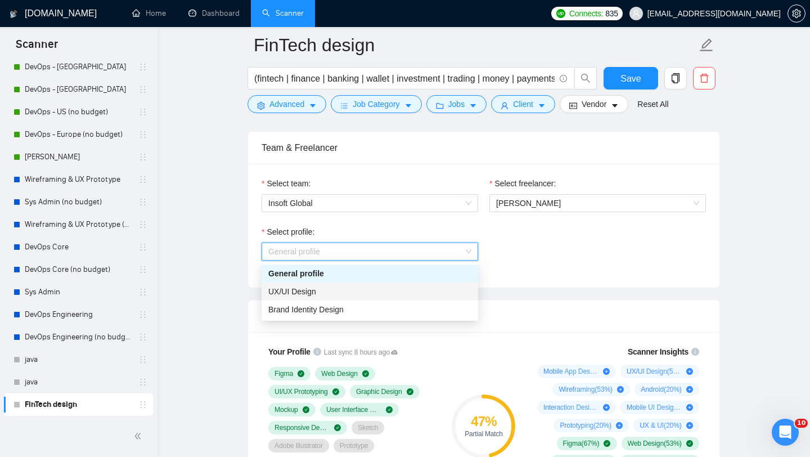
click at [405, 287] on div "UX/UI Design" at bounding box center [369, 291] width 203 height 12
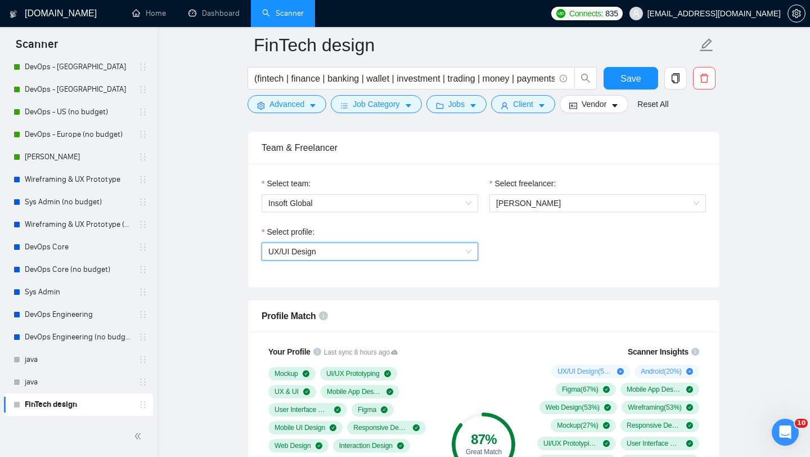
click at [554, 269] on div "Select profile: 1044578476142100545 UX/UI Design" at bounding box center [484, 250] width 456 height 48
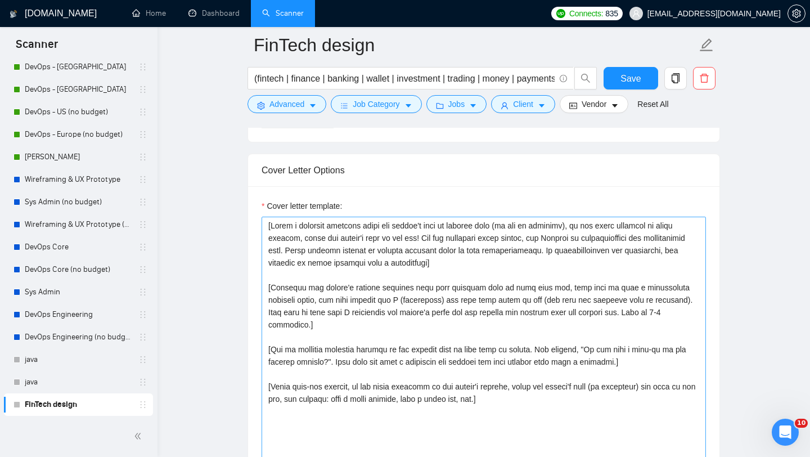
scroll to position [1273, 0]
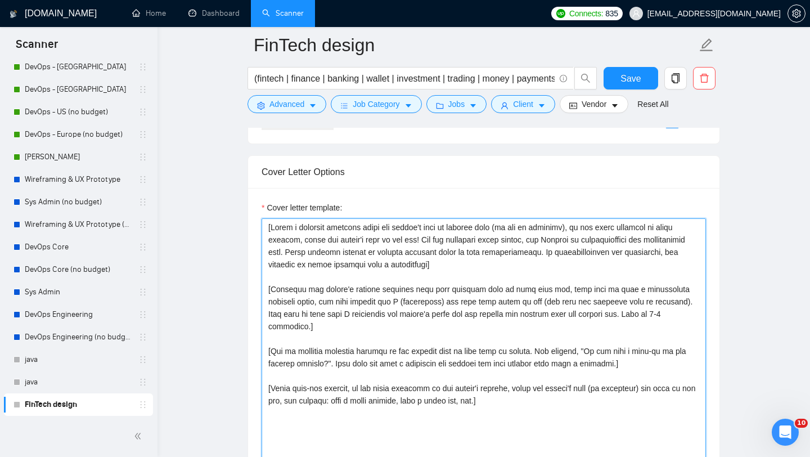
click at [363, 303] on textarea "Cover letter template:" at bounding box center [484, 344] width 444 height 253
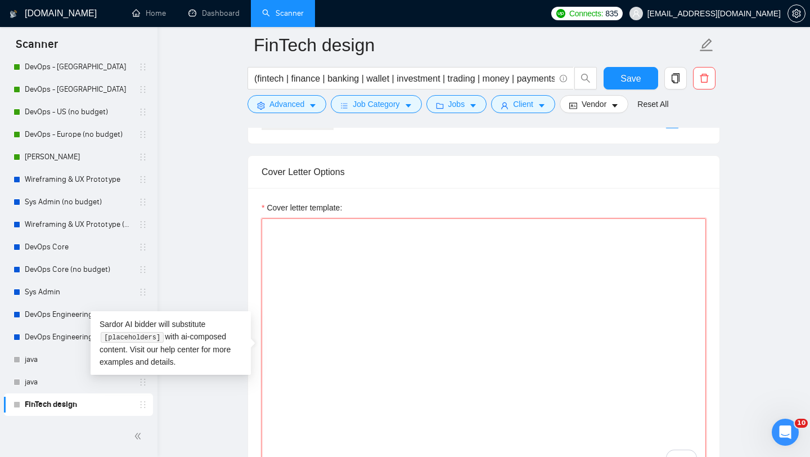
paste textarea "With 5+ years in UI/UX and 100+ projects, I help fintech products solve [client…"
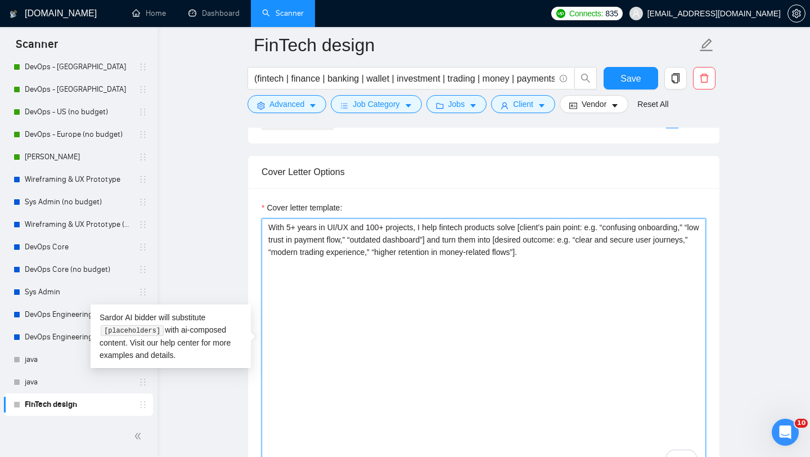
click at [311, 276] on textarea "With 5+ years in UI/UX and 100+ projects, I help fintech products solve [client…" at bounding box center [484, 344] width 444 height 253
paste textarea "Here’s a fintech-related case from my portfolio:"
paste textarea "Blockchain Investment Platform Dashboard"
paste textarea "https://www.upwork.com/freelancers/~0151454b77e3202efd?s=1044578476142100545&p=…"
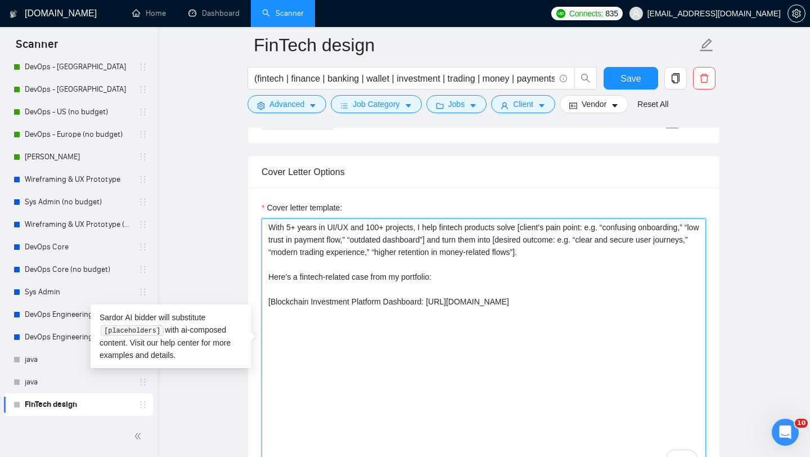
click at [495, 317] on textarea "With 5+ years in UI/UX and 100+ projects, I help fintech products solve [client…" at bounding box center [484, 344] width 444 height 253
paste textarea "For fintech, I usually adapt the workflow to the goal: [process option: e.g. “A…"
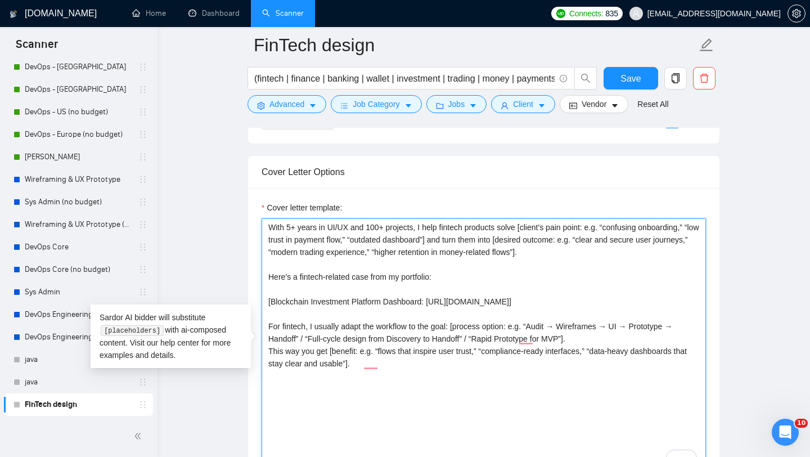
click at [461, 339] on textarea "With 5+ years in UI/UX and 100+ projects, I help fintech products solve [client…" at bounding box center [484, 344] width 444 height 253
click at [437, 406] on textarea "With 5+ years in UI/UX and 100+ projects, I help fintech products solve [client…" at bounding box center [484, 344] width 444 height 253
paste textarea "To scope it right: could you clarify [job-specific question: e.g. “Which financ…"
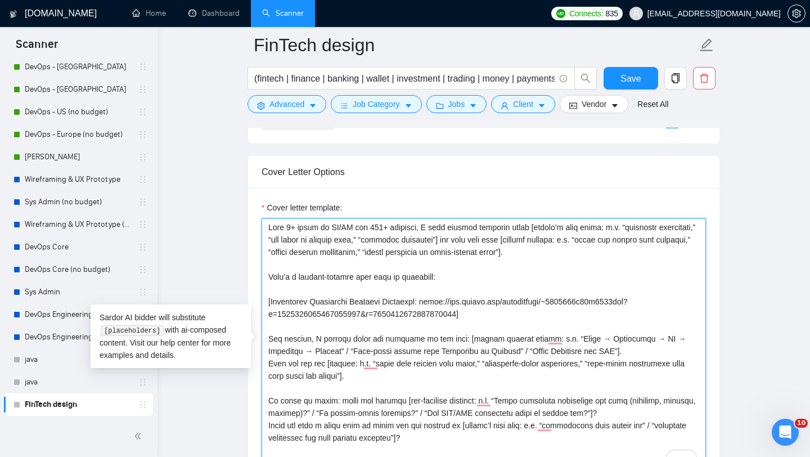
type textarea "With 5+ years in UI/UX and 100+ projects, I help fintech products solve [client…"
